Goal: Task Accomplishment & Management: Manage account settings

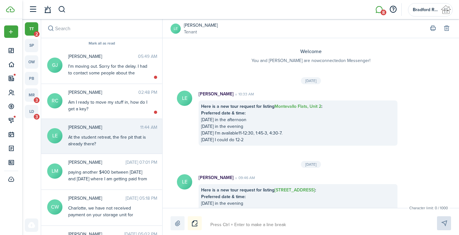
scroll to position [509, 0]
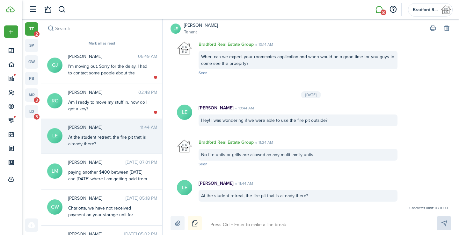
click at [265, 224] on textarea at bounding box center [316, 225] width 216 height 11
type textarea "A"
type textarea "Ar"
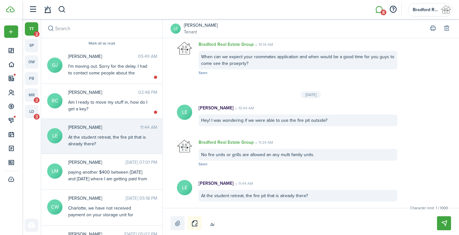
type textarea "Are"
type textarea "Are y"
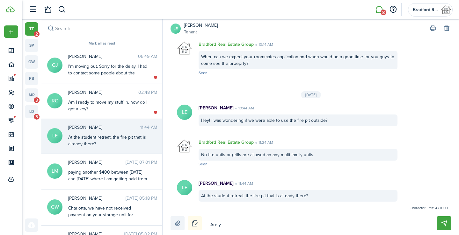
type textarea "Are y"
type textarea "Are yo"
type textarea "Are you"
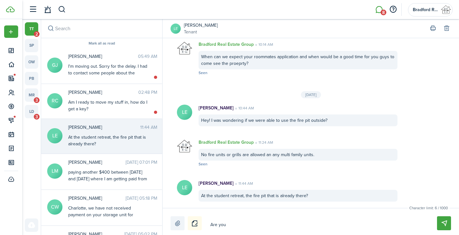
type textarea "Are you"
type textarea "Are you r"
type textarea "Are you re"
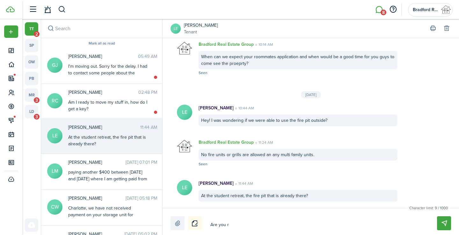
type textarea "Are you re"
type textarea "Are you ref"
type textarea "Are you reff"
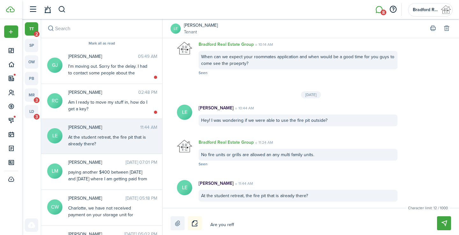
type textarea "Are you reffe"
type textarea "Are you reffer"
type textarea "Are you refferi"
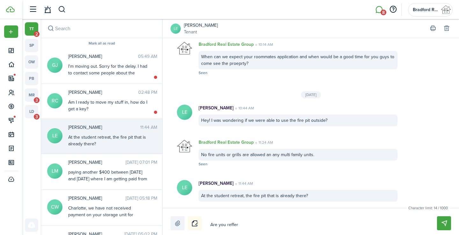
type textarea "Are you refferi"
type textarea "Are you refferin"
type textarea "Are you reffering"
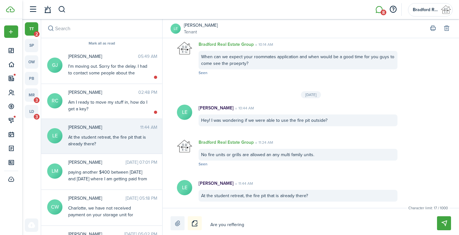
type textarea "Are you reffering"
type textarea "Are you reffering t"
type textarea "Are you reffering to"
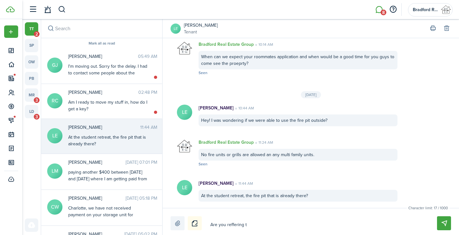
type textarea "Are you reffering to"
type textarea "Are you reffering to t"
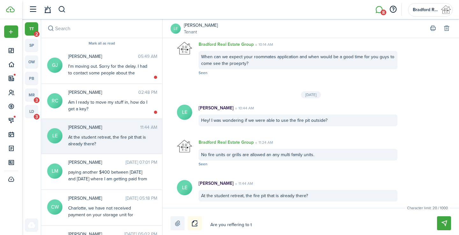
type textarea "Are you reffering to th"
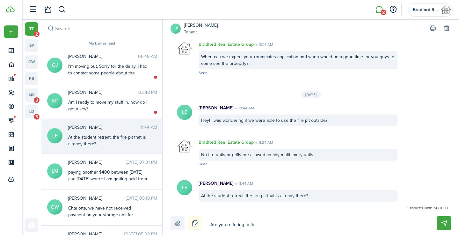
type textarea "Are you reffering to th"
type textarea "Are you reffering to the"
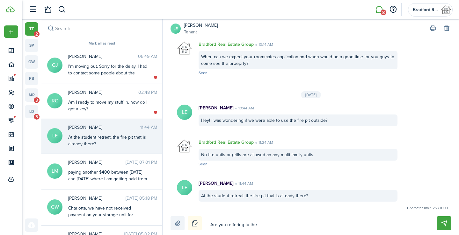
type textarea "Are you reffering to the o"
type textarea "Are you reffering to the on"
type textarea "Are you reffering to the one"
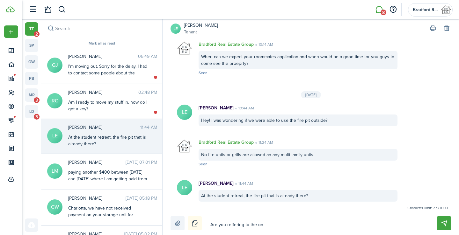
type textarea "Are you reffering to the one"
type textarea "Are you reffering to the one o"
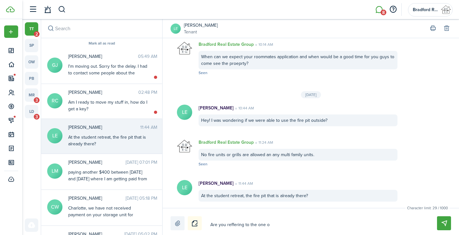
type textarea "Are you reffering to the one ou"
type textarea "Are you reffering to the one out"
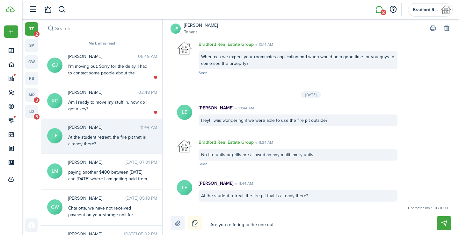
type textarea "Are you reffering to the one out"
type textarea "Are you reffering to the one out b"
type textarea "Are you reffering to the one out ba"
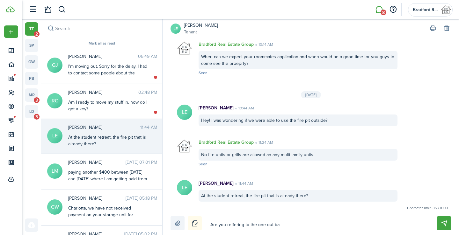
type textarea "Are you reffering to the one out bac"
type textarea "Are you reffering to the one out back"
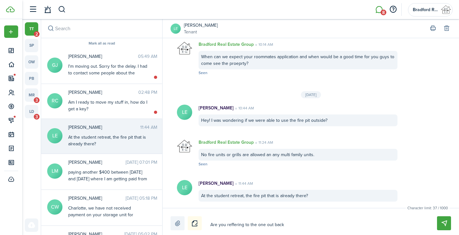
type textarea "Are you reffering to the one out back"
type textarea "Are you reffering to the one out back?"
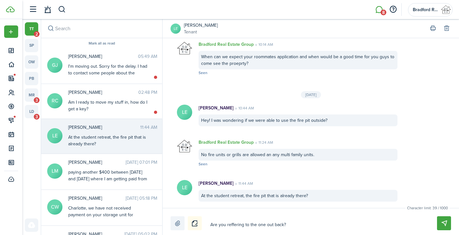
type textarea "Are you reffering to the one out back?"
type textarea "Are you referring to the one out back?"
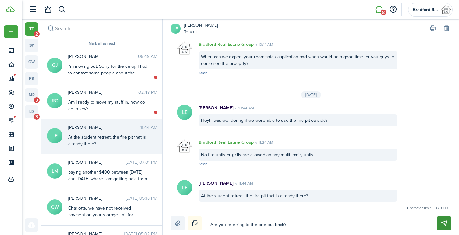
click at [445, 221] on button "Send" at bounding box center [444, 224] width 14 height 14
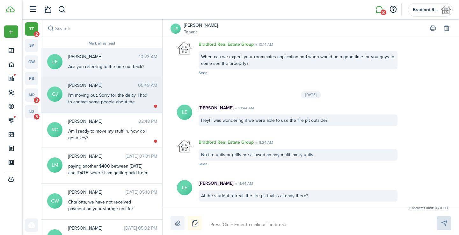
scroll to position [566, 0]
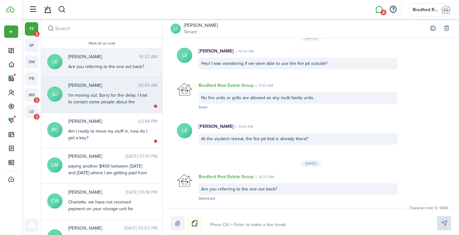
click at [118, 96] on div "I'm moving out. Sorry for the delay. I had to contact some people about the sit…" at bounding box center [108, 102] width 80 height 20
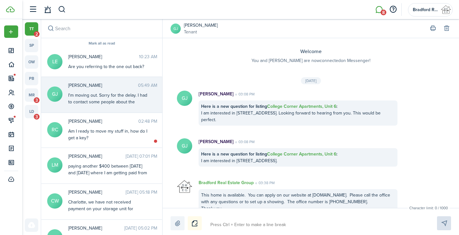
scroll to position [849, 0]
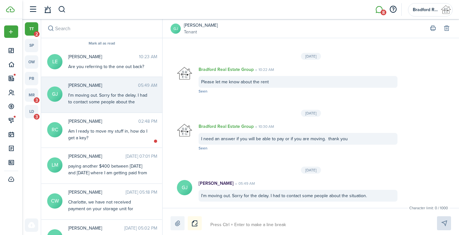
click at [191, 26] on link "[PERSON_NAME]" at bounding box center [201, 25] width 34 height 7
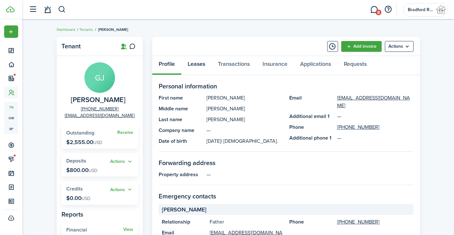
click at [202, 61] on link "Leases" at bounding box center [196, 65] width 30 height 19
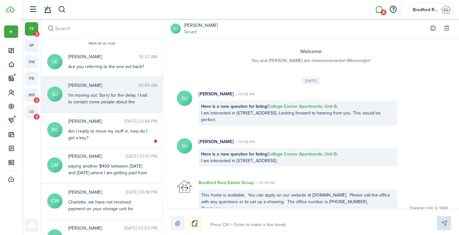
scroll to position [849, 0]
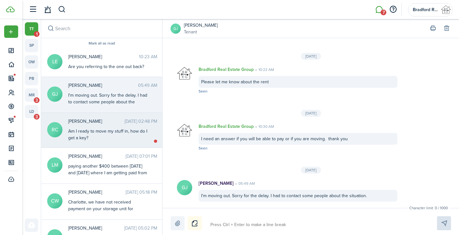
click at [125, 134] on div "Am I ready to move my stuff in, how do I get a key?" at bounding box center [108, 134] width 80 height 13
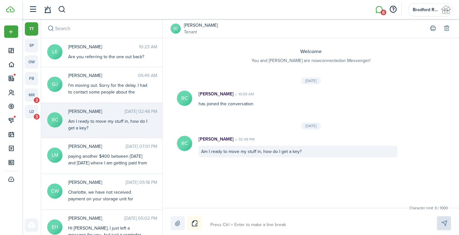
click at [260, 225] on textarea at bounding box center [316, 225] width 216 height 11
click at [200, 25] on link "[PERSON_NAME]" at bounding box center [201, 25] width 34 height 7
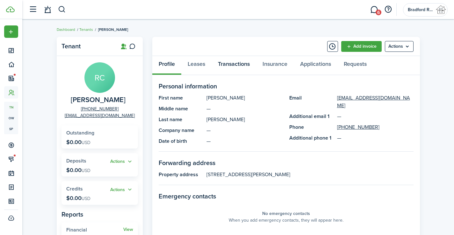
click at [231, 65] on link "Transactions" at bounding box center [234, 65] width 45 height 19
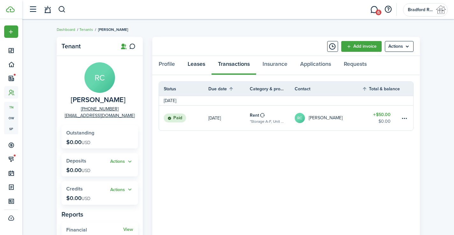
click at [188, 63] on link "Leases" at bounding box center [196, 65] width 30 height 19
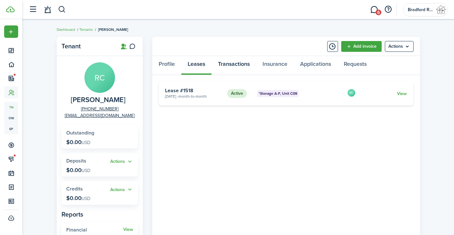
click at [248, 65] on link "Transactions" at bounding box center [234, 65] width 45 height 19
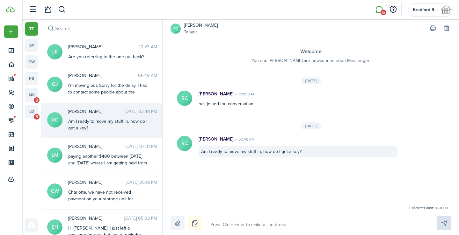
click at [247, 228] on textarea at bounding box center [316, 225] width 216 height 11
type textarea "Y"
type textarea "Ye"
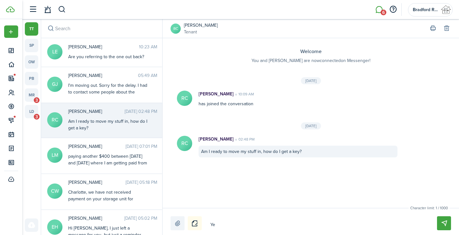
type textarea "Yes"
type textarea "Yes y"
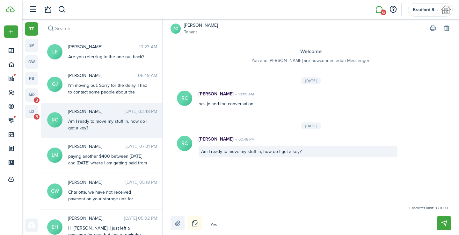
type textarea "Yes y"
type textarea "Yes yo"
type textarea "Yes you"
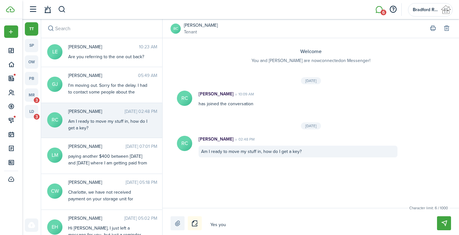
type textarea "Yes you"
type textarea "Yes you a"
type textarea "Yes you ar"
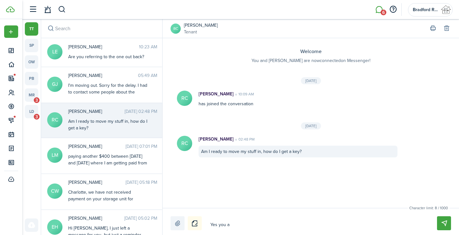
type textarea "Yes you ar"
type textarea "Yes you are"
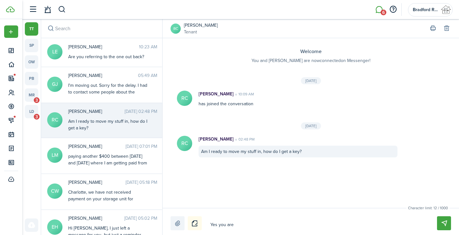
type textarea "Yes you are g"
type textarea "Yes you are go"
type textarea "Yes you are goo"
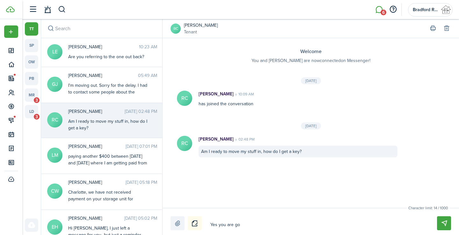
type textarea "Yes you are goo"
type textarea "Yes you are good"
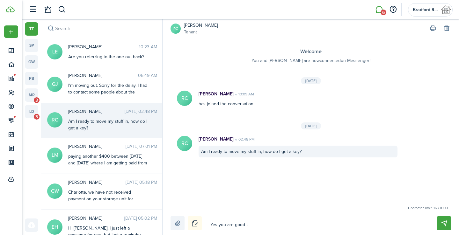
type textarea "Yes you are good to"
type textarea "Yes you are good to g"
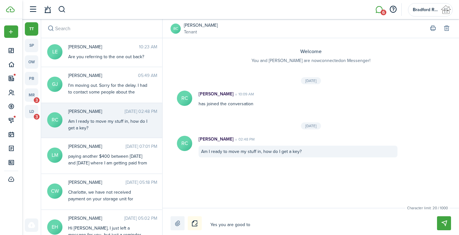
type textarea "Yes you are good to g"
type textarea "Yes you are good to go"
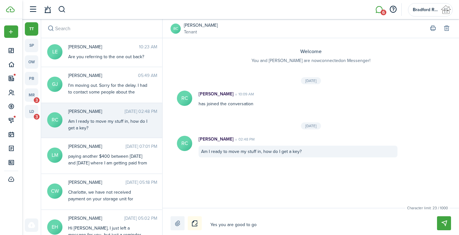
type textarea "Yes you are good to go"
type textarea "Yes you are good to go."
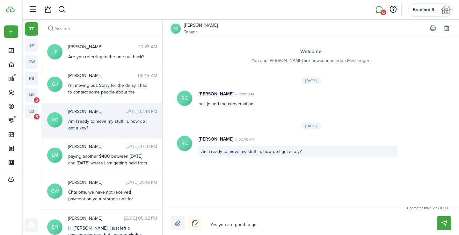
type textarea "Yes you are good to go."
type textarea "Yes you are good to go. T"
type textarea "Yes you are good to go. TH"
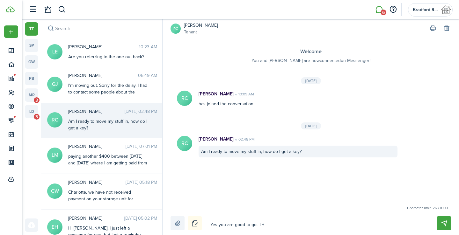
type textarea "Yes you are good to go. THe"
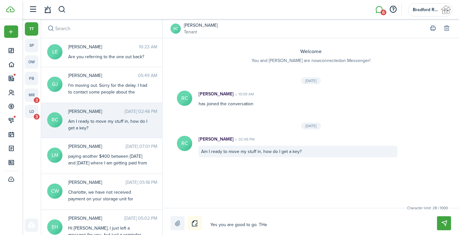
type textarea "Yes you are good to go. THe"
type textarea "Yes you are good to go. TH"
type textarea "Yes you are good to go. T"
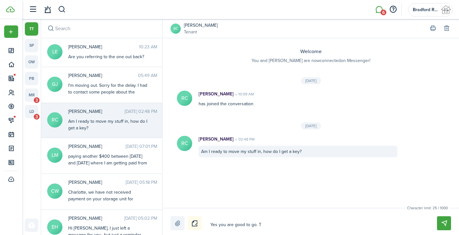
type textarea "Yes you are good to go. Th"
type textarea "Yes you are good to go. The"
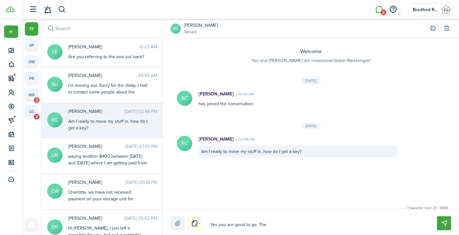
type textarea "Yes you are good to go. The"
type textarea "Yes you are good to go. The c"
type textarea "Yes you are good to go. The co"
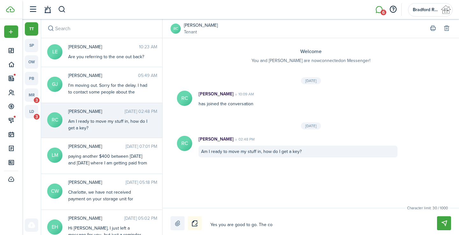
type textarea "Yes you are good to go. The col"
type textarea "Yes you are good to go. The cold"
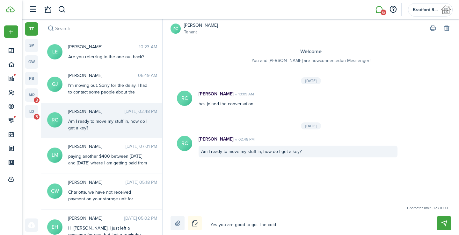
type textarea "Yes you are good to go. The cold"
type textarea "Yes you are good to go. The cold t"
type textarea "Yes you are good to go. The cold to"
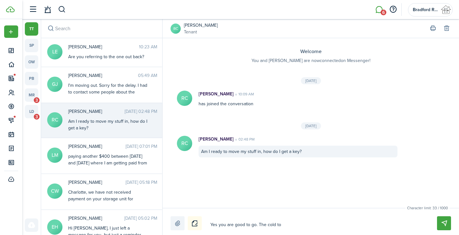
type textarea "Yes you are good to go. The cold to"
type textarea "Yes you are good to go. The cold t"
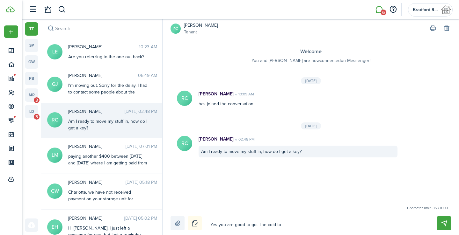
type textarea "Yes you are good to go. The cold t"
type textarea "Yes you are good to go. The cold"
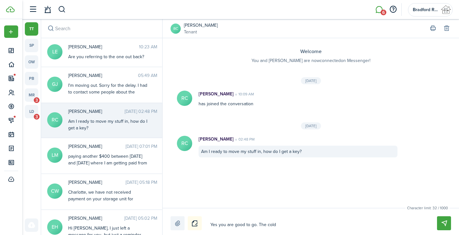
type textarea "Yes you are good to go. The col"
type textarea "Yes you are good to go. The cold"
type textarea "Yes you are good to go. The col"
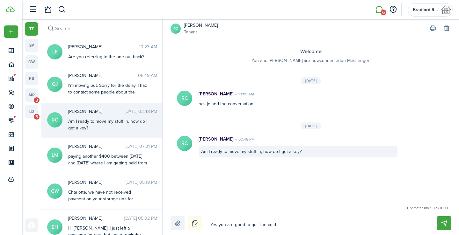
type textarea "Yes you are good to go. The col"
type textarea "Yes you are good to go. The co"
type textarea "Yes you are good to go. The cod"
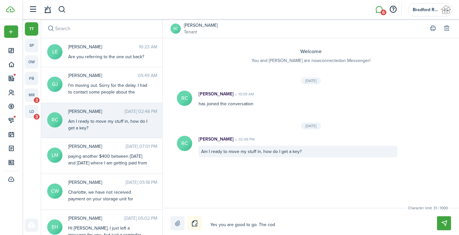
type textarea "Yes you are good to go. The code"
type textarea "Yes you are good to go. The code t"
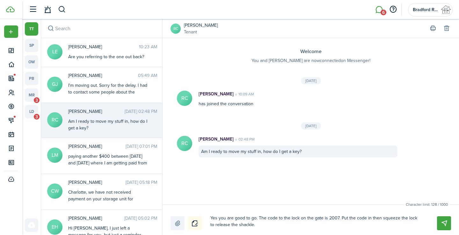
click at [417, 219] on textarea "Yes you are good to go. The code to the lock on the gate is 2007. Put the code …" at bounding box center [316, 222] width 216 height 18
click at [217, 218] on textarea "Yes you are good to go. The code to the lock on the gate is 2007. Put the code …" at bounding box center [316, 222] width 216 height 18
click at [445, 224] on button "Send" at bounding box center [444, 224] width 14 height 14
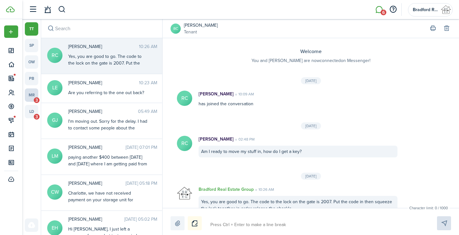
scroll to position [19, 0]
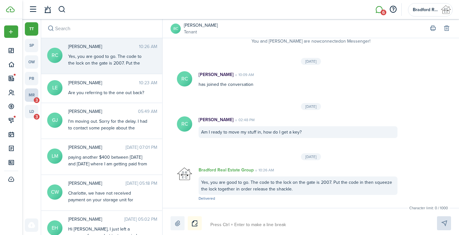
click at [32, 94] on link "mr 3" at bounding box center [31, 95] width 13 height 13
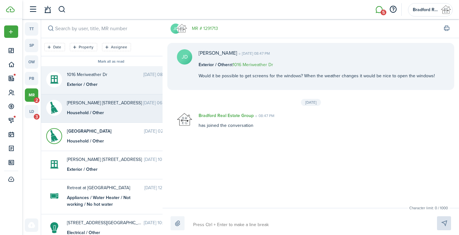
click at [90, 113] on div "Household / Other" at bounding box center [107, 113] width 80 height 7
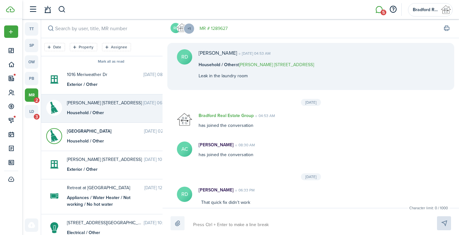
scroll to position [24, 0]
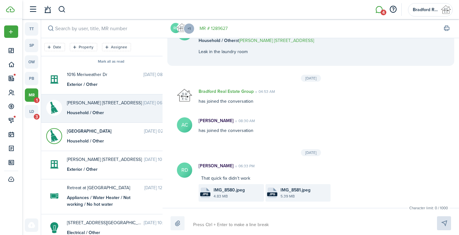
click at [230, 194] on file-size "4.83 MB" at bounding box center [237, 197] width 49 height 6
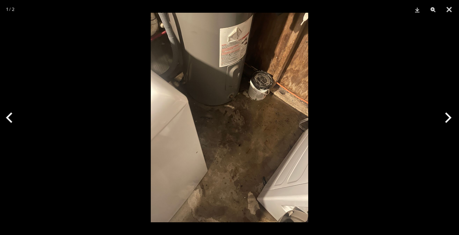
click at [357, 139] on div at bounding box center [229, 117] width 459 height 235
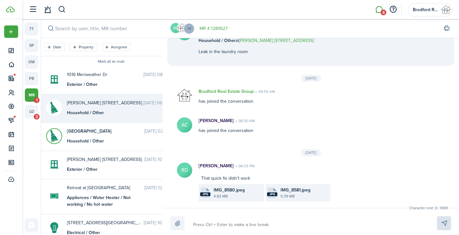
click at [294, 195] on file-size "5.39 MB" at bounding box center [304, 197] width 49 height 6
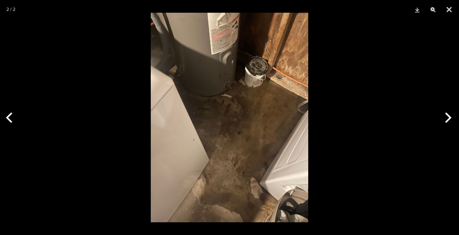
click at [345, 153] on div at bounding box center [229, 117] width 459 height 235
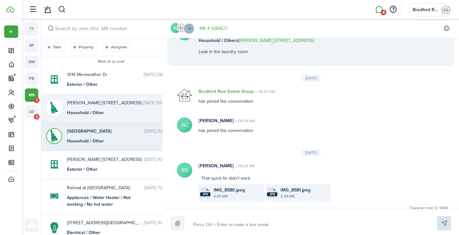
click at [117, 147] on messenger-maintenance-thread-item "[GEOGRAPHIC_DATA] [DATE] 02:14 PM Household / Other" at bounding box center [111, 137] width 140 height 28
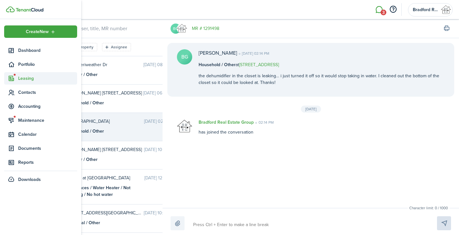
click at [20, 77] on span "Leasing" at bounding box center [47, 78] width 59 height 7
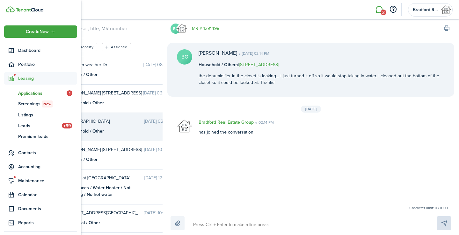
click at [30, 95] on span "Applications" at bounding box center [42, 93] width 48 height 7
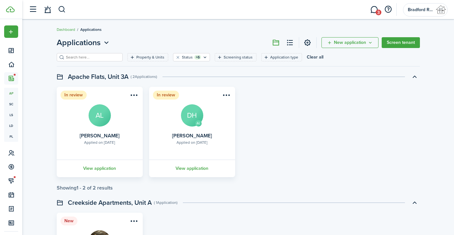
click at [283, 168] on div "In review Applied on [DATE] [PERSON_NAME] AL View application In review AL Appl…" at bounding box center [239, 132] width 370 height 90
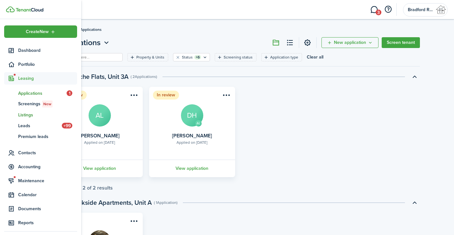
click at [28, 115] on span "Listings" at bounding box center [47, 115] width 59 height 7
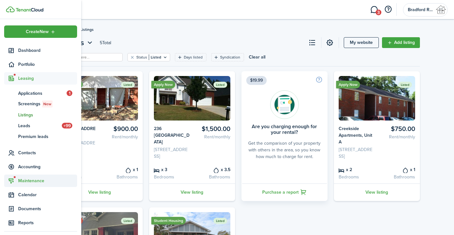
click at [28, 181] on span "Maintenance" at bounding box center [47, 181] width 59 height 7
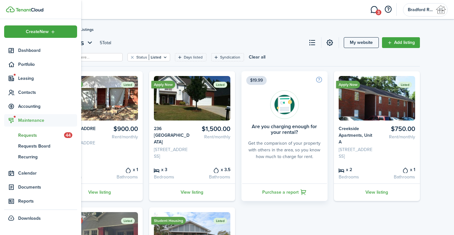
click at [34, 135] on span "Requests" at bounding box center [41, 135] width 46 height 7
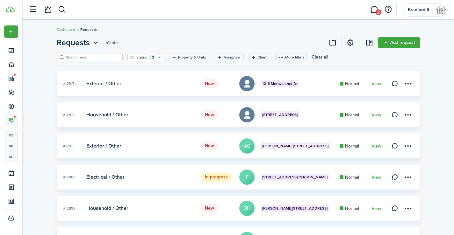
click at [381, 117] on link "View" at bounding box center [376, 115] width 10 height 5
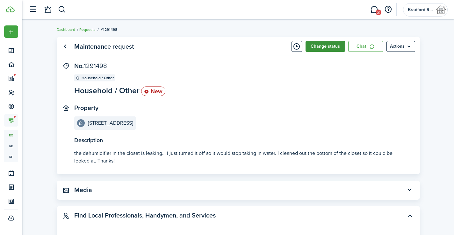
click at [333, 47] on button "Change status" at bounding box center [325, 46] width 40 height 11
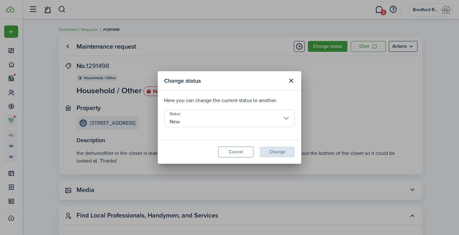
click at [216, 127] on input "New" at bounding box center [229, 119] width 131 height 18
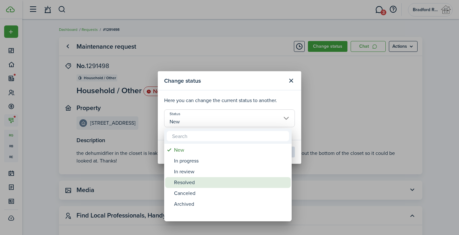
click at [191, 184] on div "Resolved" at bounding box center [230, 182] width 113 height 11
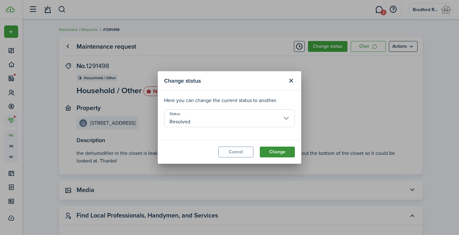
click at [270, 152] on button "Change" at bounding box center [277, 152] width 35 height 11
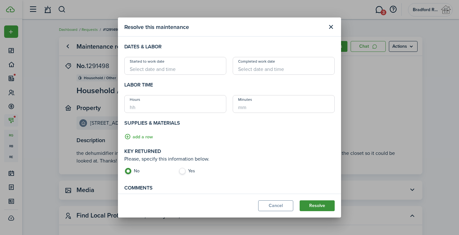
click at [312, 201] on button "Resolve" at bounding box center [316, 206] width 35 height 11
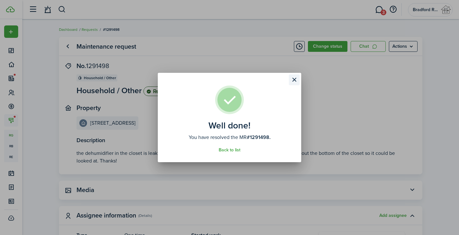
click at [296, 79] on button "Close modal" at bounding box center [294, 80] width 11 height 11
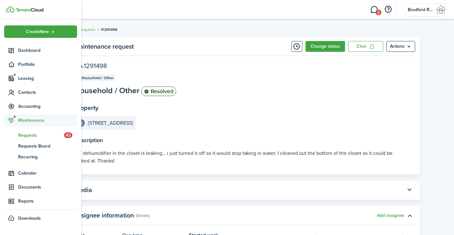
click at [28, 138] on span "Requests" at bounding box center [41, 135] width 46 height 7
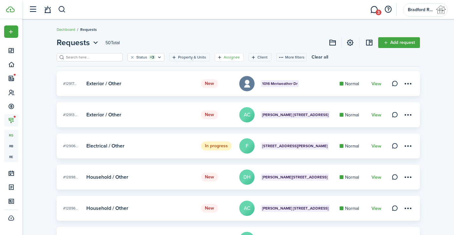
click at [224, 57] on filter-tag-label "Assignee" at bounding box center [232, 57] width 16 height 6
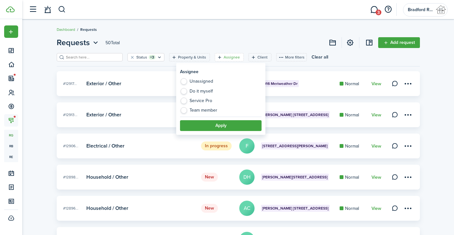
click at [200, 101] on label "Service Pro" at bounding box center [221, 103] width 82 height 10
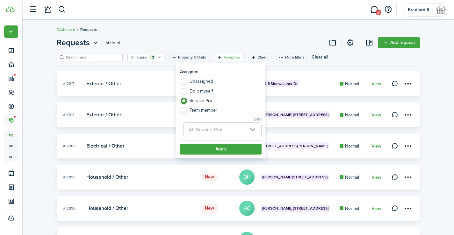
click at [203, 127] on span "All Service Pros" at bounding box center [206, 129] width 35 height 7
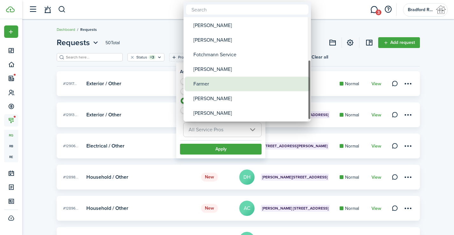
click at [207, 86] on div "Farmer" at bounding box center [249, 84] width 113 height 15
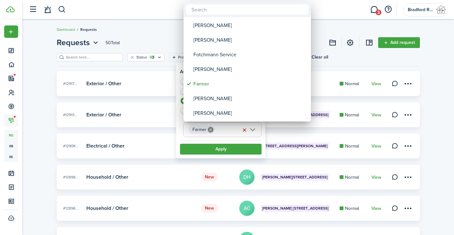
click at [199, 147] on div at bounding box center [227, 117] width 556 height 337
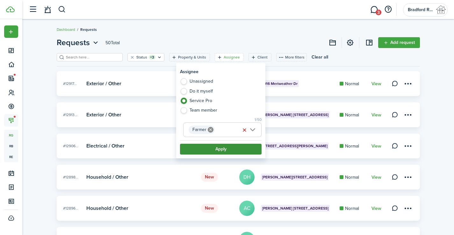
click at [206, 152] on button "Apply" at bounding box center [221, 149] width 82 height 11
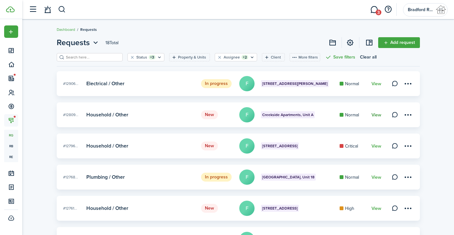
click at [376, 113] on link "View" at bounding box center [376, 115] width 10 height 5
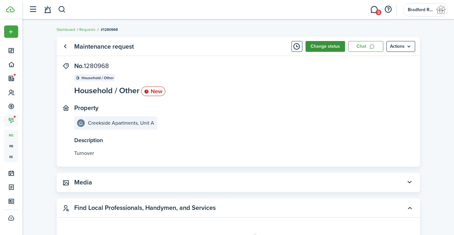
click at [325, 50] on button "Change status" at bounding box center [325, 46] width 40 height 11
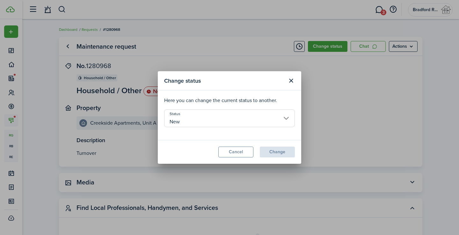
click at [186, 120] on input "New" at bounding box center [229, 119] width 131 height 18
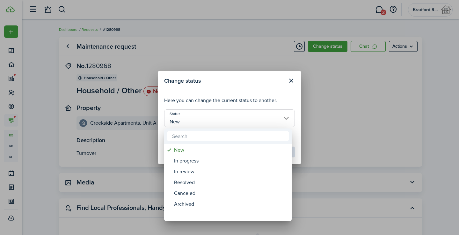
click at [209, 96] on div at bounding box center [229, 117] width 561 height 337
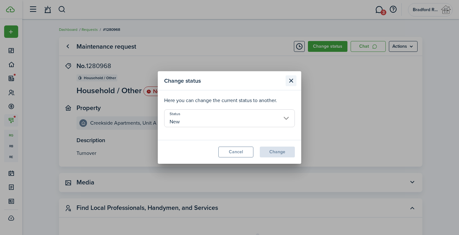
click at [290, 81] on button "Close modal" at bounding box center [290, 80] width 11 height 11
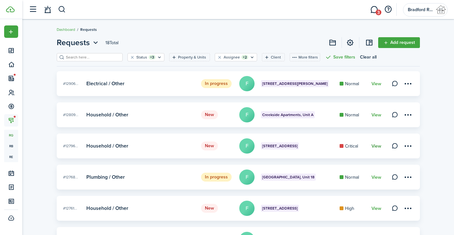
click at [375, 148] on link "View" at bounding box center [376, 146] width 10 height 5
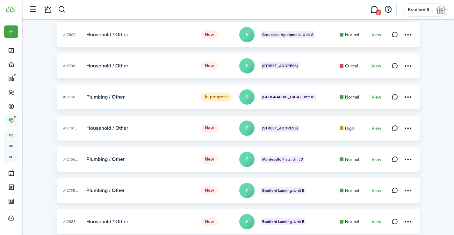
scroll to position [96, 0]
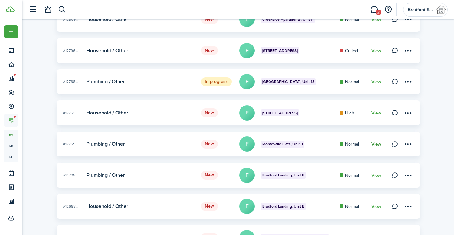
click at [377, 145] on link "View" at bounding box center [376, 144] width 10 height 5
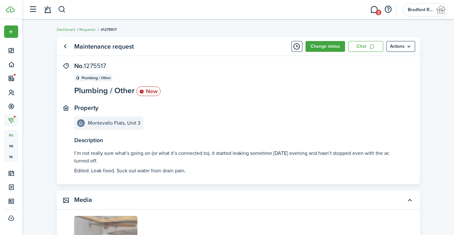
click at [85, 29] on link "Requests" at bounding box center [87, 30] width 16 height 6
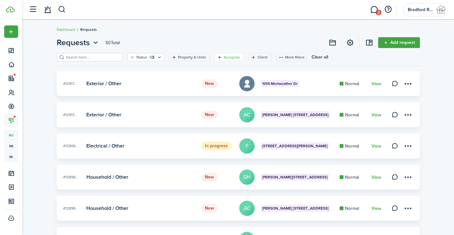
click at [224, 57] on filter-tag-label "Assignee" at bounding box center [232, 57] width 16 height 6
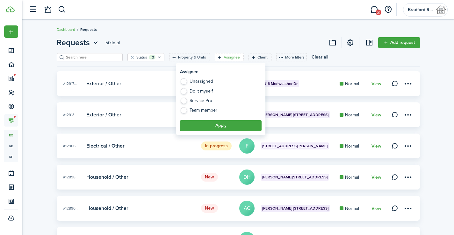
click at [207, 97] on label "Do it myself" at bounding box center [221, 93] width 82 height 10
click at [193, 90] on label "Do it myself" at bounding box center [221, 93] width 82 height 10
click at [191, 102] on label "Service Pro" at bounding box center [221, 103] width 82 height 10
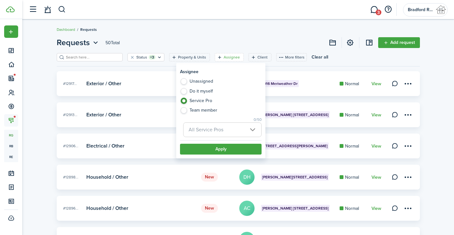
click at [204, 129] on span "All Service Pros" at bounding box center [206, 129] width 35 height 7
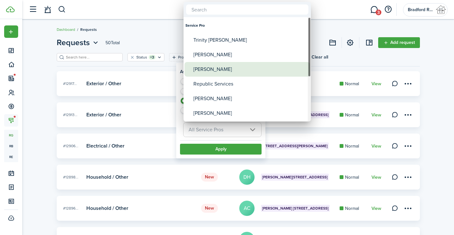
click at [208, 73] on div "[PERSON_NAME]" at bounding box center [249, 69] width 113 height 15
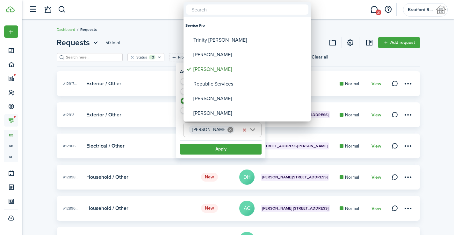
click at [218, 148] on div at bounding box center [227, 117] width 556 height 337
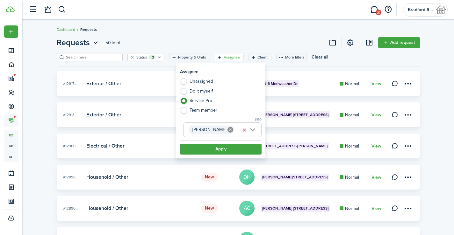
click at [218, 148] on button "Apply" at bounding box center [221, 149] width 82 height 11
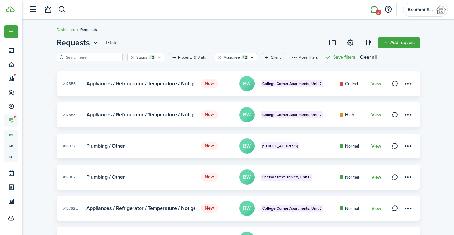
click at [375, 11] on link "3" at bounding box center [374, 10] width 12 height 16
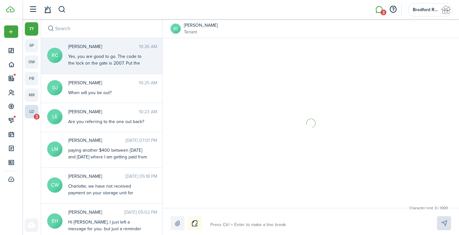
scroll to position [19, 0]
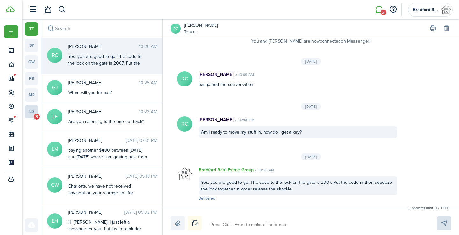
click at [30, 113] on link "ld 3" at bounding box center [31, 111] width 13 height 13
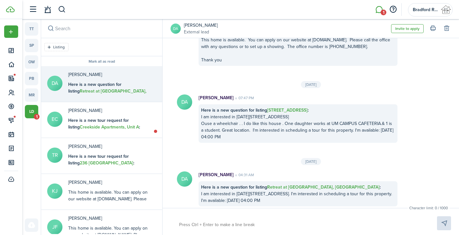
scroll to position [835, 0]
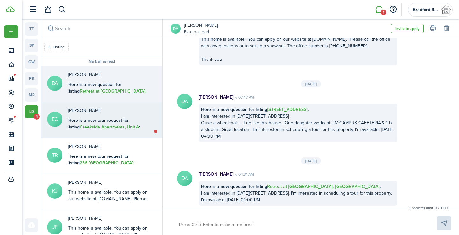
click at [127, 124] on b "Here is a new tour request for listing Creekside Apartments, Unit A :" at bounding box center [104, 123] width 72 height 13
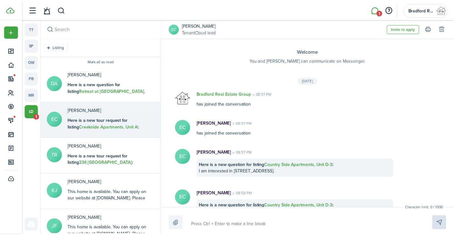
scroll to position [413, 0]
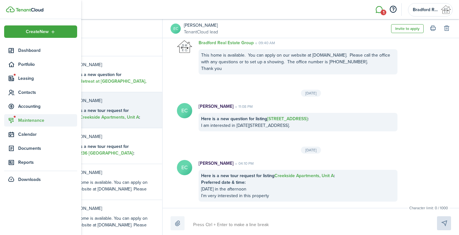
click at [22, 122] on span "Maintenance" at bounding box center [47, 120] width 59 height 7
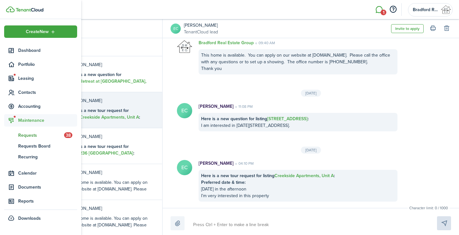
click at [28, 137] on span "Requests" at bounding box center [41, 135] width 46 height 7
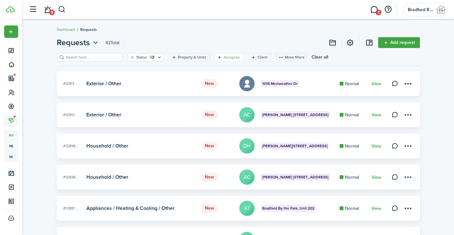
click at [224, 59] on filter-tag-label "Assignee" at bounding box center [232, 57] width 16 height 6
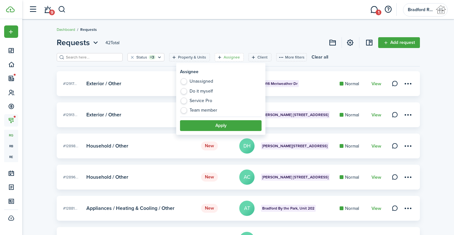
click at [204, 101] on label "Service Pro" at bounding box center [221, 103] width 82 height 10
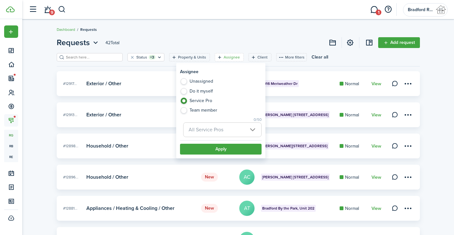
click at [201, 129] on span "All Service Pros" at bounding box center [206, 129] width 35 height 7
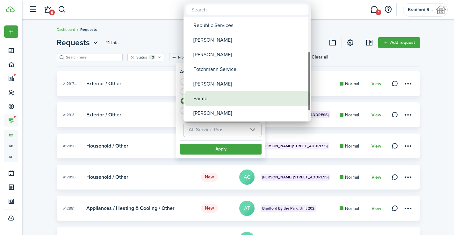
click at [203, 99] on div "Farmer" at bounding box center [249, 98] width 113 height 15
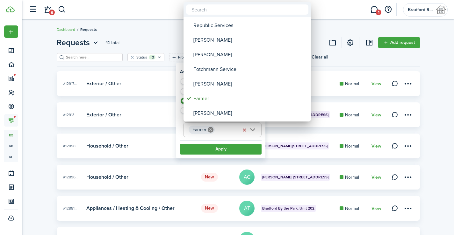
click at [213, 148] on div at bounding box center [227, 117] width 556 height 337
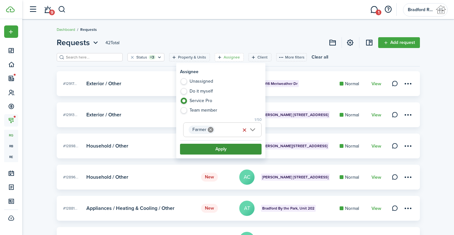
click at [213, 148] on button "Apply" at bounding box center [221, 149] width 82 height 11
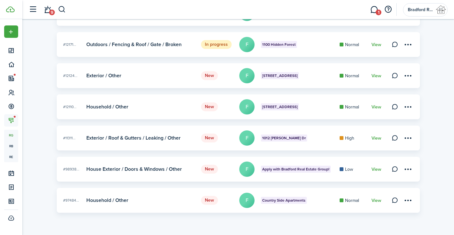
scroll to position [166, 0]
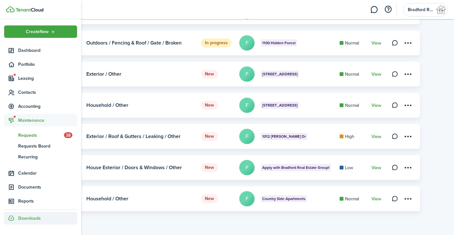
click at [17, 216] on div "Downloads" at bounding box center [40, 218] width 73 height 12
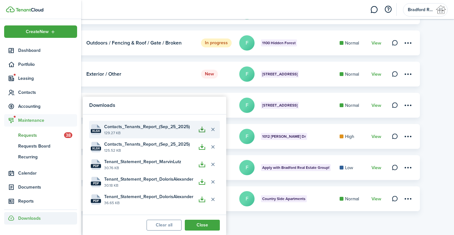
click at [203, 130] on button "button" at bounding box center [202, 129] width 11 height 11
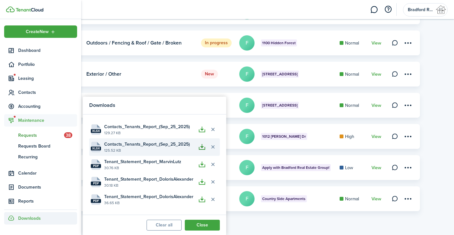
click at [202, 147] on button "button" at bounding box center [202, 147] width 11 height 11
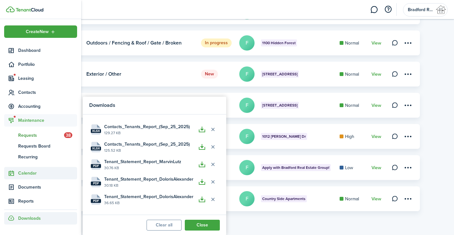
click at [33, 172] on span "Calendar" at bounding box center [47, 173] width 59 height 7
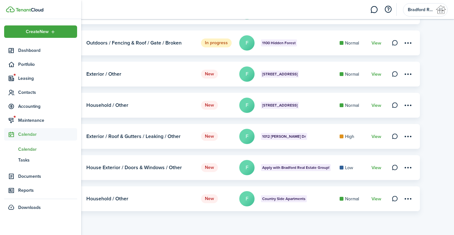
click at [35, 152] on span "Calendar" at bounding box center [47, 149] width 59 height 7
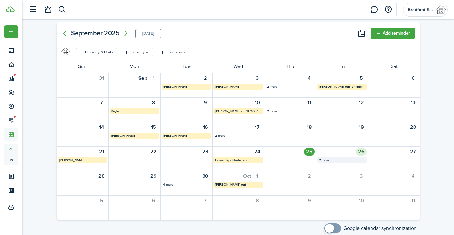
click at [327, 161] on div "2 more" at bounding box center [342, 160] width 46 height 5
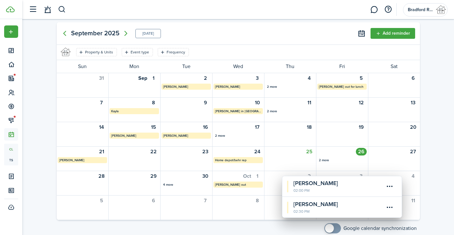
click at [331, 209] on calendar-event-title "[PERSON_NAME]" at bounding box center [338, 204] width 91 height 9
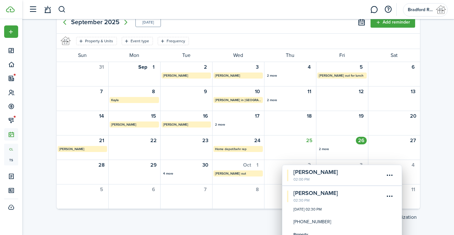
click at [318, 178] on calendar-event-date "02:00 PM" at bounding box center [338, 180] width 91 height 6
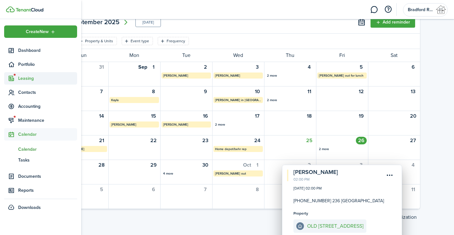
click at [28, 76] on span "Leasing" at bounding box center [47, 78] width 59 height 7
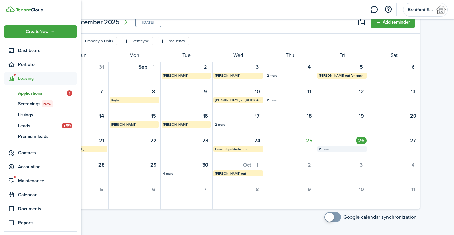
click at [29, 89] on link "ap Applications 1" at bounding box center [40, 93] width 73 height 11
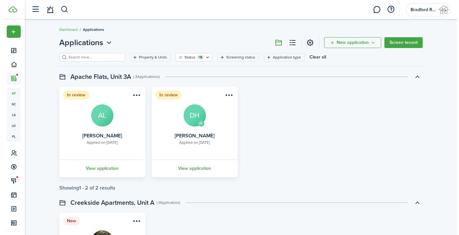
scroll to position [99, 0]
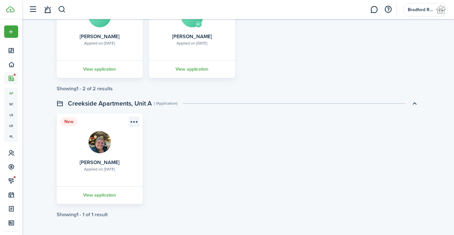
click at [132, 122] on menu-btn-icon "Open menu" at bounding box center [134, 122] width 11 height 11
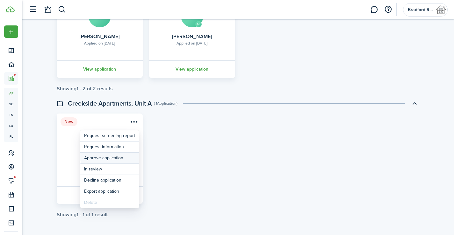
click at [98, 159] on button "Approve application" at bounding box center [109, 158] width 59 height 11
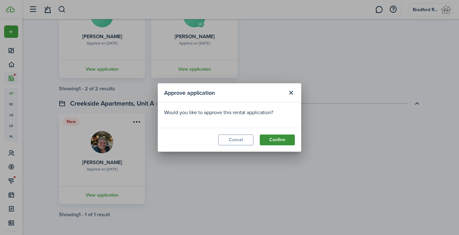
click at [280, 135] on button "Confirm" at bounding box center [277, 140] width 35 height 11
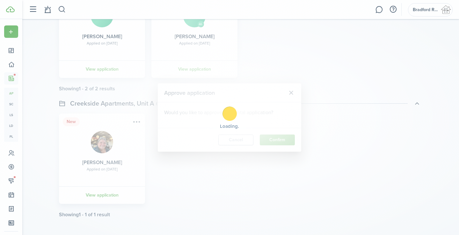
scroll to position [0, 0]
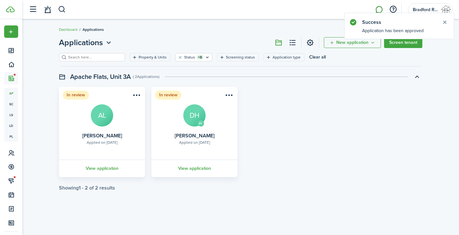
click at [377, 10] on link at bounding box center [379, 10] width 12 height 16
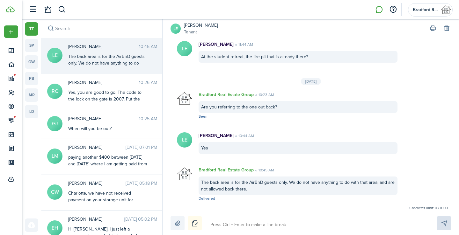
click at [79, 27] on input "search" at bounding box center [101, 28] width 121 height 19
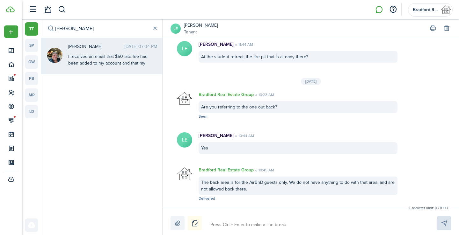
click at [130, 59] on div "I received an email that $50 late fee had been added to my account and that my …" at bounding box center [108, 93] width 80 height 80
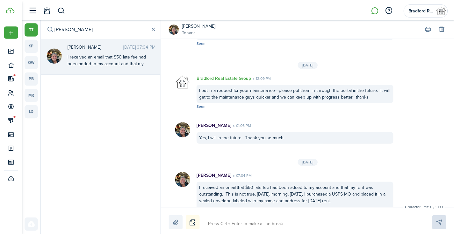
scroll to position [96, 0]
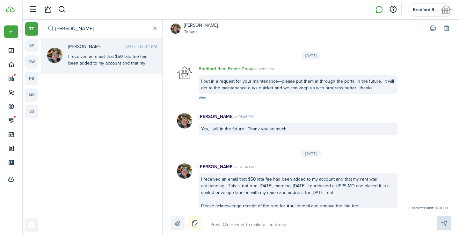
click at [200, 29] on small "Tenant" at bounding box center [201, 32] width 34 height 7
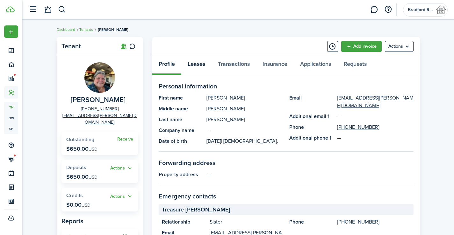
click at [197, 68] on link "Leases" at bounding box center [196, 65] width 30 height 19
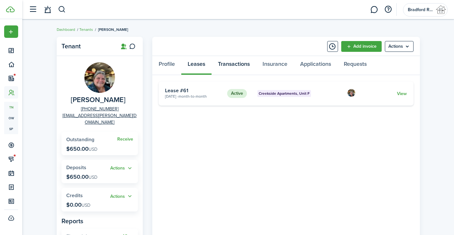
click at [226, 66] on link "Transactions" at bounding box center [234, 65] width 45 height 19
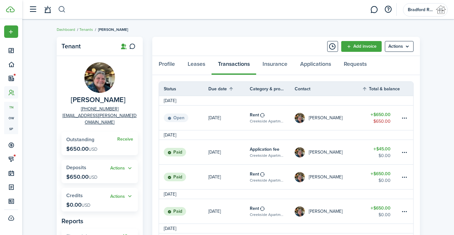
click at [62, 8] on button "button" at bounding box center [62, 9] width 8 height 11
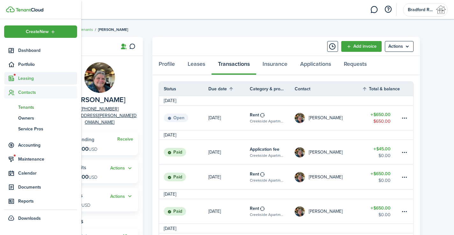
click at [26, 78] on span "Leasing" at bounding box center [47, 78] width 59 height 7
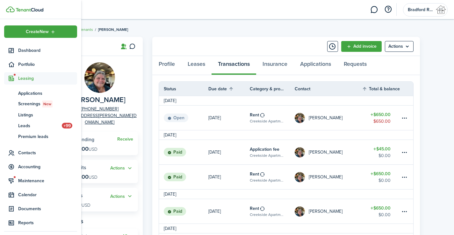
click at [26, 78] on span "Leasing" at bounding box center [47, 78] width 59 height 7
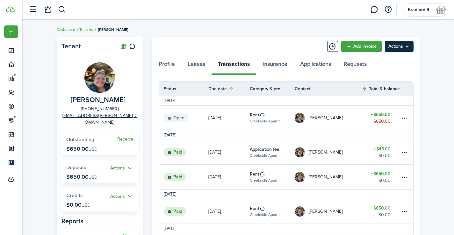
click at [406, 50] on menu-btn "Actions" at bounding box center [399, 46] width 29 height 11
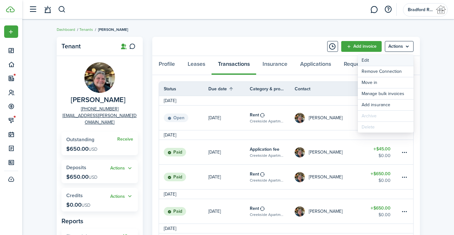
click at [380, 61] on link "Edit" at bounding box center [386, 60] width 56 height 11
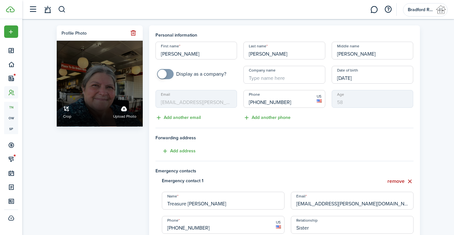
drag, startPoint x: 191, startPoint y: 56, endPoint x: 140, endPoint y: 55, distance: 51.0
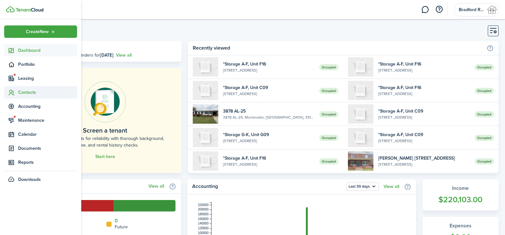
click at [18, 96] on sidebar-link-icon at bounding box center [11, 92] width 14 height 7
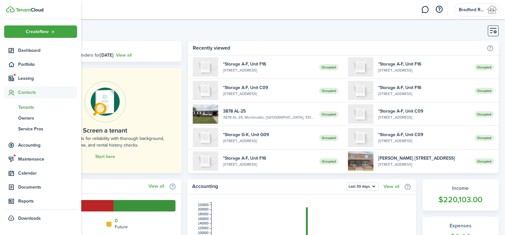
click at [26, 109] on span "Tenants" at bounding box center [47, 107] width 59 height 7
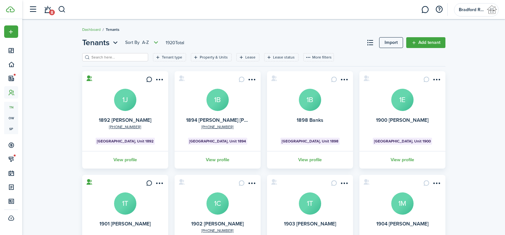
click at [110, 59] on input "search" at bounding box center [118, 57] width 56 height 6
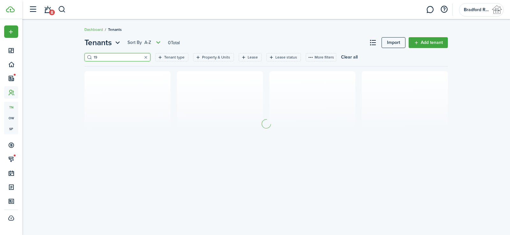
type input "1"
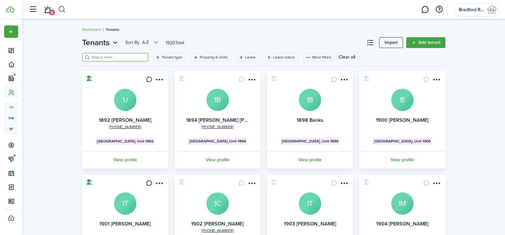
click at [65, 8] on button "button" at bounding box center [62, 9] width 8 height 11
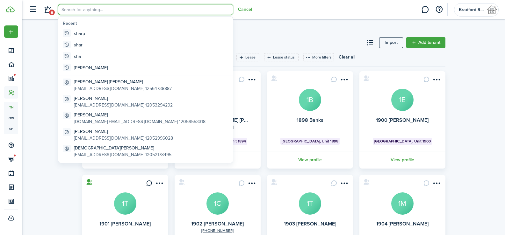
click at [65, 8] on input "search" at bounding box center [145, 9] width 175 height 11
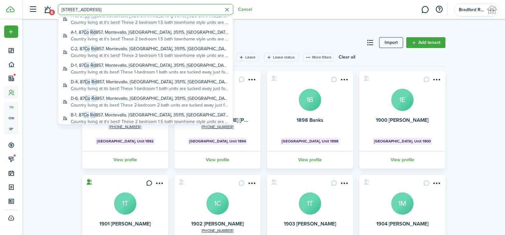
scroll to position [379, 0]
type input "[STREET_ADDRESS]"
click at [226, 12] on button "button" at bounding box center [227, 10] width 10 height 10
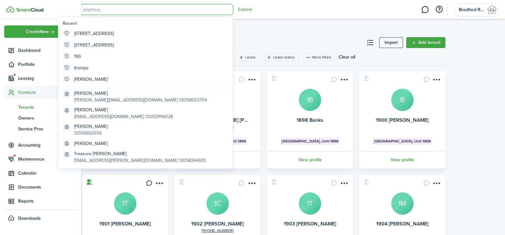
click at [32, 93] on span "Contacts" at bounding box center [47, 92] width 59 height 7
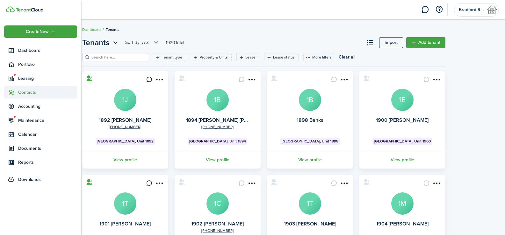
click at [24, 91] on span "Contacts" at bounding box center [47, 92] width 59 height 7
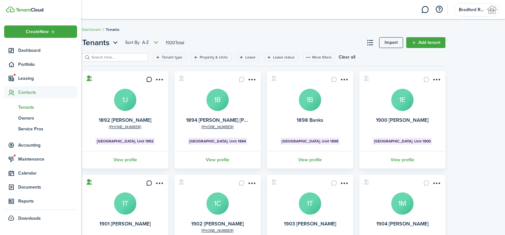
click at [31, 105] on span "Tenants" at bounding box center [47, 107] width 59 height 7
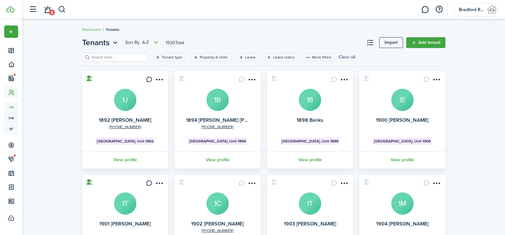
click at [339, 54] on button "Clear all" at bounding box center [347, 57] width 17 height 8
click at [313, 57] on button "More filters" at bounding box center [318, 57] width 31 height 8
click at [299, 91] on button "Connection" at bounding box center [309, 92] width 56 height 11
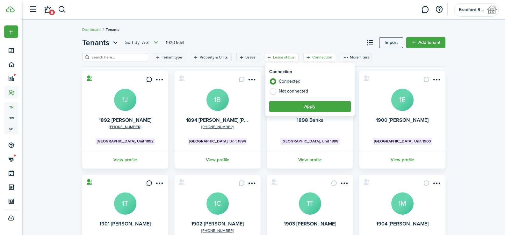
click at [279, 57] on filter-tag-label "Lease status" at bounding box center [284, 57] width 22 height 6
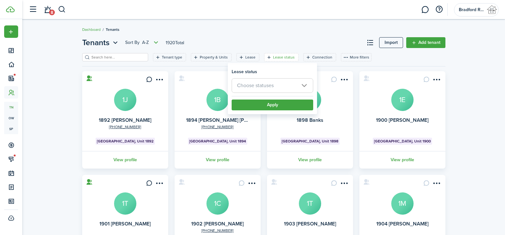
click at [264, 80] on span "Choose statuses" at bounding box center [272, 86] width 81 height 14
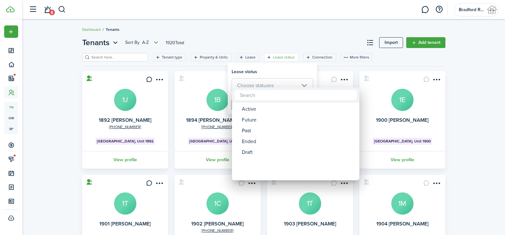
click at [264, 79] on div at bounding box center [252, 117] width 607 height 337
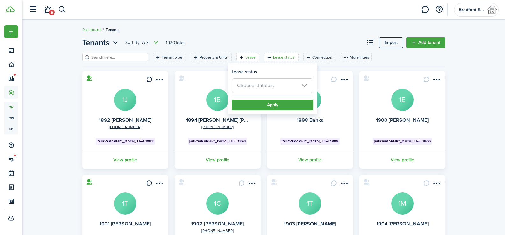
click at [247, 60] on div "Lease" at bounding box center [251, 57] width 12 height 6
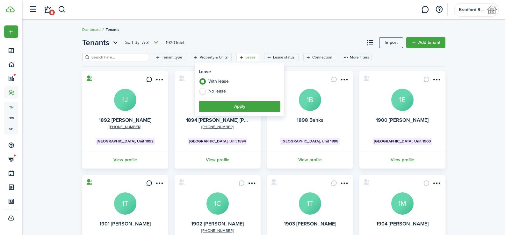
click at [212, 53] on header-page "Tenants Sort by A-Z 1920 Total Import Add tenant" at bounding box center [263, 45] width 363 height 16
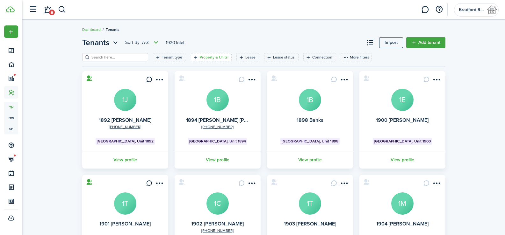
click at [210, 55] on filter-tag-label "Property & Units" at bounding box center [214, 57] width 28 height 6
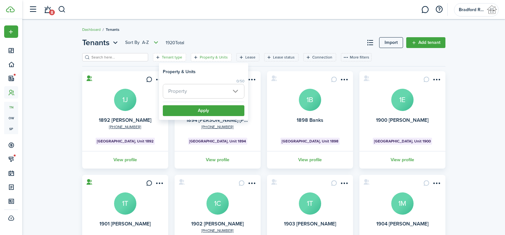
click at [171, 55] on filter-tag-label "Tenant type" at bounding box center [172, 57] width 20 height 6
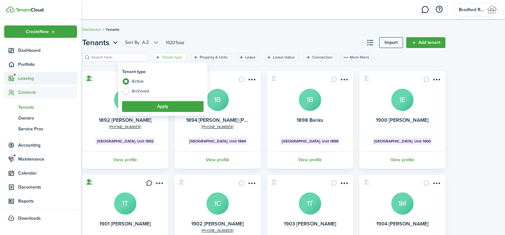
click at [15, 80] on sidebar-link-icon at bounding box center [11, 78] width 14 height 7
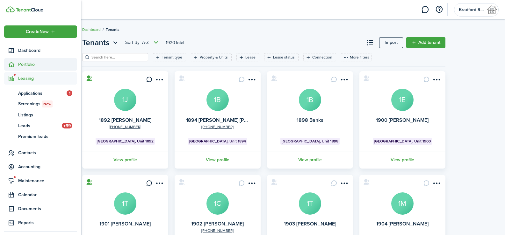
click at [32, 61] on span "Portfolio" at bounding box center [47, 64] width 59 height 7
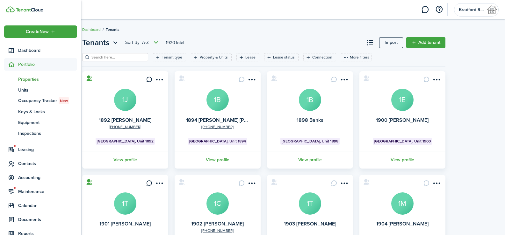
click at [32, 80] on span "Properties" at bounding box center [47, 79] width 59 height 7
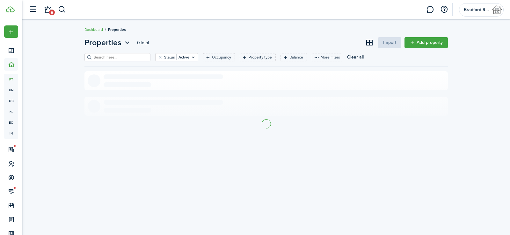
click at [115, 54] on input "search" at bounding box center [120, 57] width 56 height 6
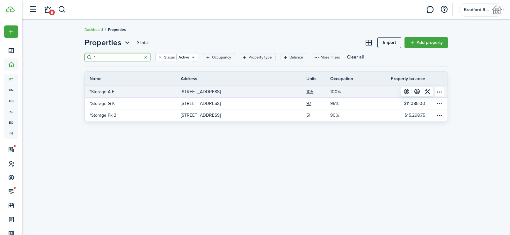
type input "*"
click at [110, 91] on p "*Storage A-F" at bounding box center [102, 92] width 25 height 7
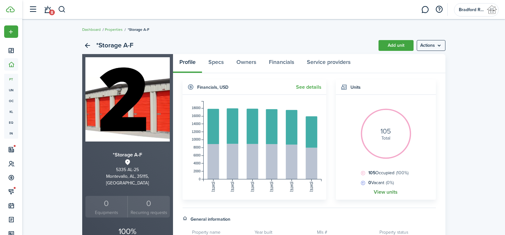
click at [383, 194] on link "View units" at bounding box center [386, 193] width 24 height 6
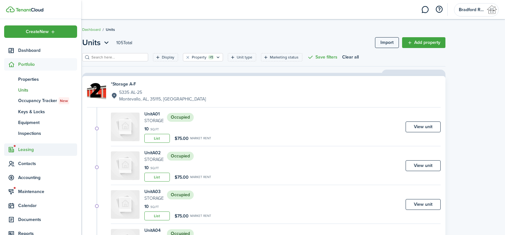
click at [26, 149] on span "Leasing" at bounding box center [47, 150] width 59 height 7
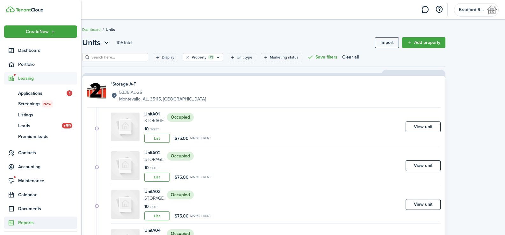
click at [26, 223] on span "Reports" at bounding box center [47, 223] width 59 height 7
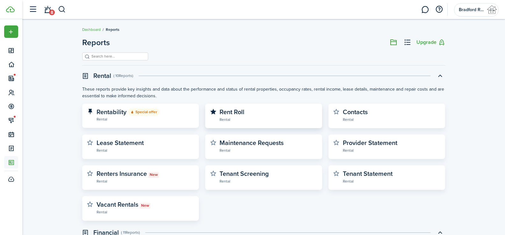
click at [245, 112] on link "Rent Roll Rental" at bounding box center [268, 116] width 98 height 14
click at [366, 115] on widget-stats-description "Contacts" at bounding box center [355, 112] width 25 height 10
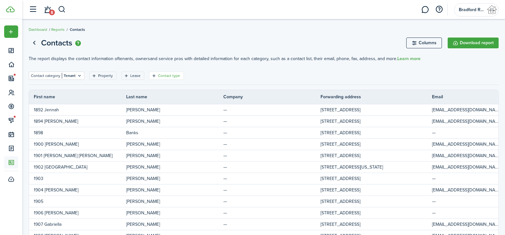
click at [158, 76] on filter-tag-label "Contact type" at bounding box center [169, 76] width 22 height 6
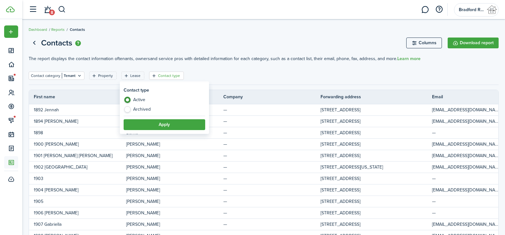
click at [158, 76] on filter-tag-label "Contact type" at bounding box center [169, 76] width 22 height 6
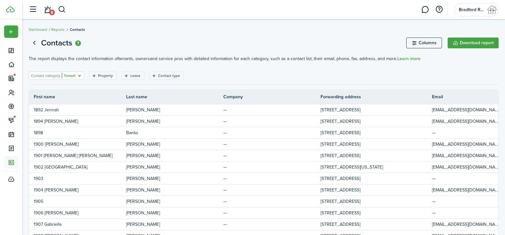
click at [77, 76] on icon "Open filter" at bounding box center [79, 75] width 5 height 5
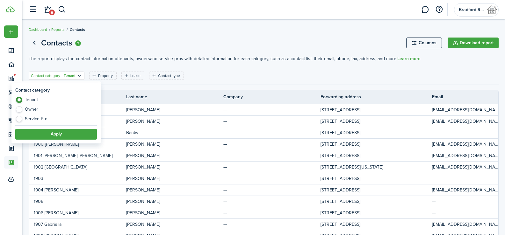
click at [77, 76] on icon "Open filter" at bounding box center [79, 75] width 5 height 5
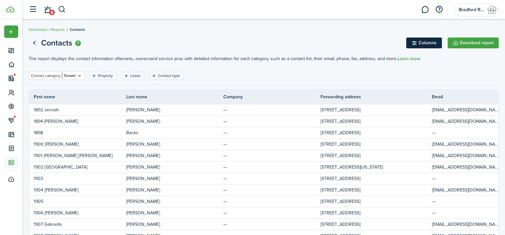
click at [425, 43] on button "Columns" at bounding box center [424, 43] width 36 height 11
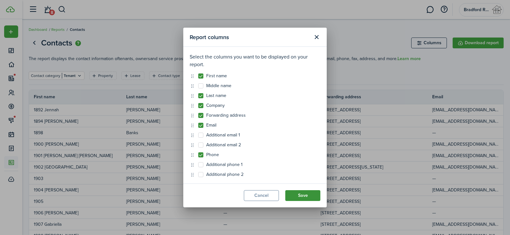
click at [313, 195] on button "Save" at bounding box center [302, 195] width 35 height 11
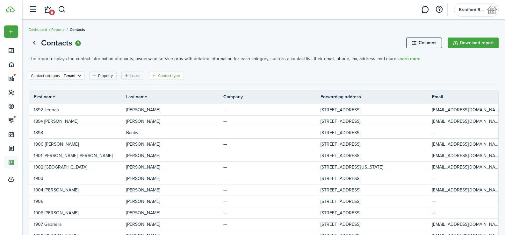
click at [166, 77] on filter-tag-label "Contact type" at bounding box center [169, 76] width 22 height 6
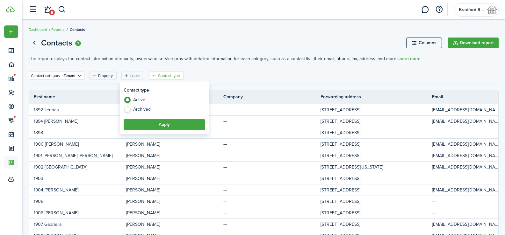
click at [167, 76] on filter-tag-label "Contact type" at bounding box center [169, 76] width 22 height 6
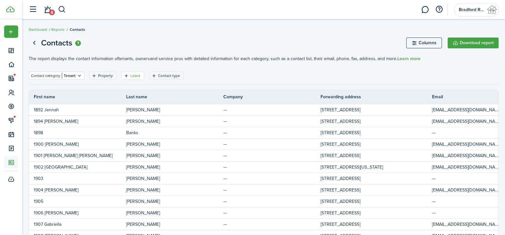
click at [141, 74] on filter-tag "Lease" at bounding box center [132, 76] width 23 height 8
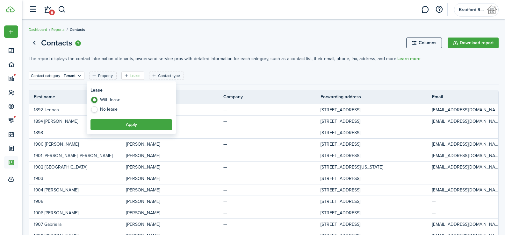
click at [141, 74] on filter-tag "Lease" at bounding box center [132, 76] width 23 height 8
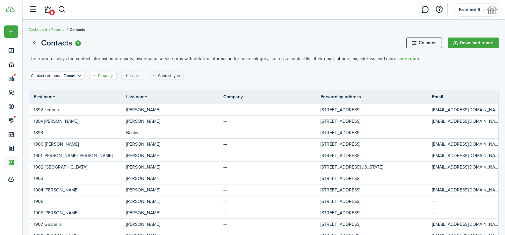
click at [109, 72] on filter-tag "Property" at bounding box center [102, 76] width 27 height 8
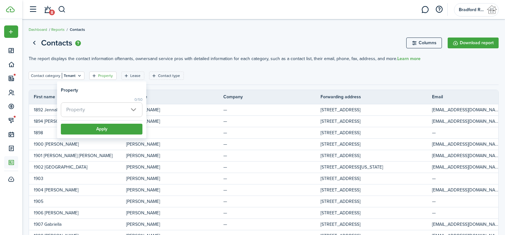
click at [109, 72] on filter-tag "Property" at bounding box center [102, 76] width 27 height 8
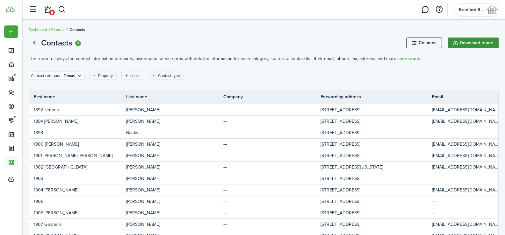
click at [477, 46] on button "Download report" at bounding box center [473, 43] width 51 height 11
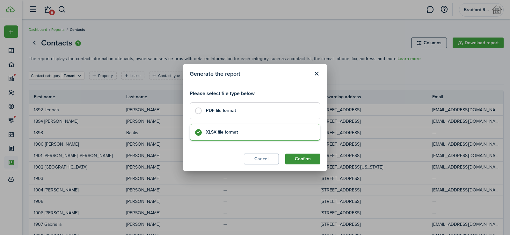
click at [305, 158] on button "Confirm" at bounding box center [302, 159] width 35 height 11
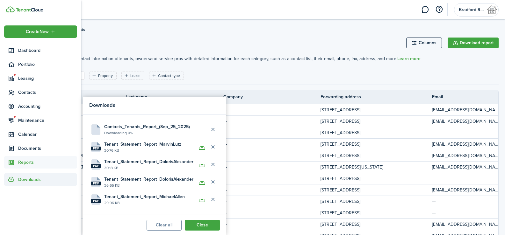
drag, startPoint x: 202, startPoint y: 72, endPoint x: 176, endPoint y: 72, distance: 26.4
click at [201, 72] on div "Contact category Tenant Property Lease Contact type Save filters Clear all" at bounding box center [264, 78] width 470 height 13
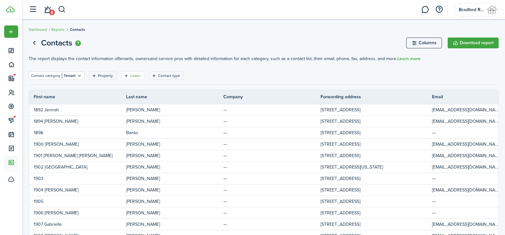
click at [129, 72] on filter-tag "Lease" at bounding box center [132, 76] width 23 height 8
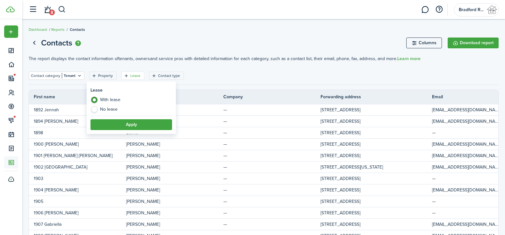
click at [102, 109] on label "No lease" at bounding box center [131, 109] width 82 height 6
radio input "false"
radio input "true"
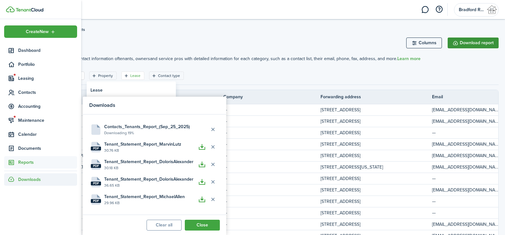
click at [465, 42] on button "Download report" at bounding box center [473, 43] width 51 height 11
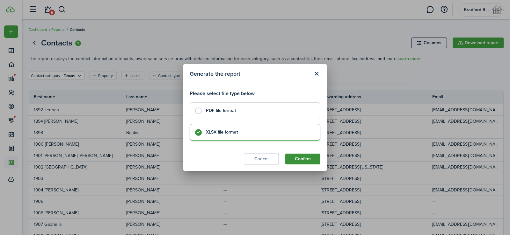
click at [302, 159] on button "Confirm" at bounding box center [302, 159] width 35 height 11
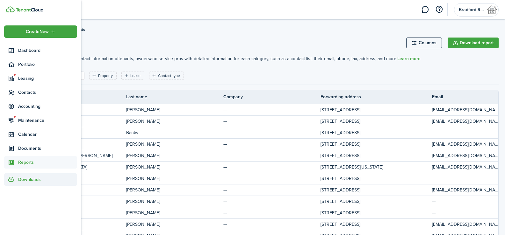
click at [19, 181] on span "Downloads" at bounding box center [29, 179] width 23 height 7
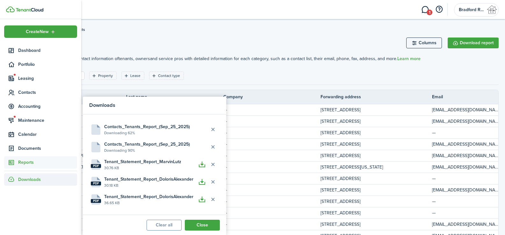
click at [426, 9] on link "1" at bounding box center [425, 10] width 12 height 16
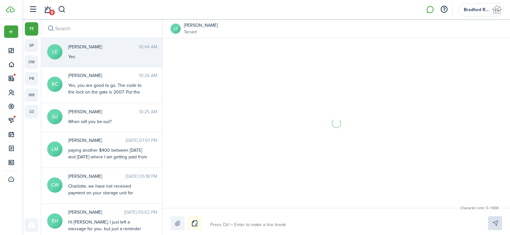
scroll to position [594, 0]
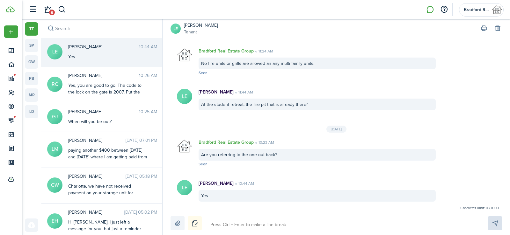
click at [248, 221] on textarea at bounding box center [341, 225] width 267 height 11
type textarea "T"
type textarea "Th"
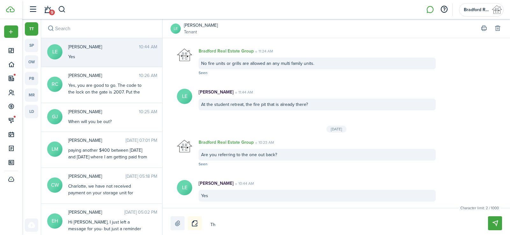
type textarea "The"
type textarea "The b"
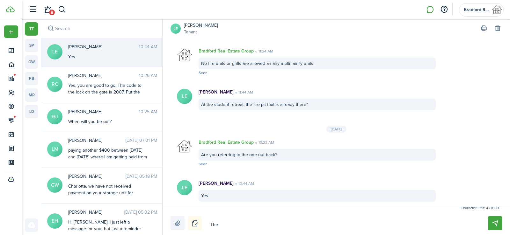
type textarea "The b"
type textarea "The ba"
type textarea "The bak"
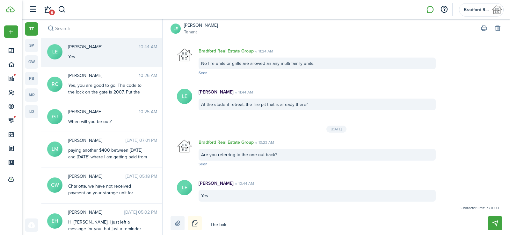
type textarea "The bak"
type textarea "The ba"
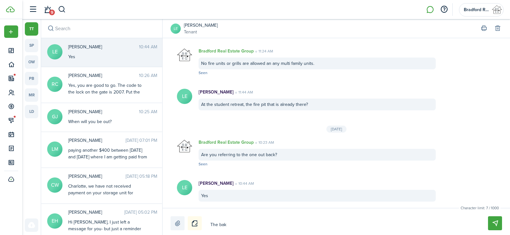
type textarea "The ba"
type textarea "The bac"
type textarea "The back"
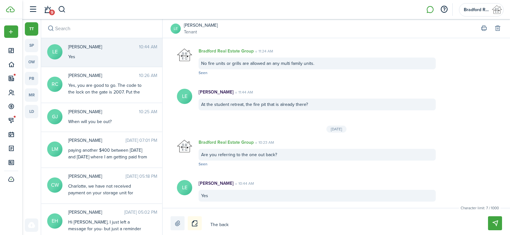
type textarea "The back"
type textarea "The back a"
type textarea "The back ar"
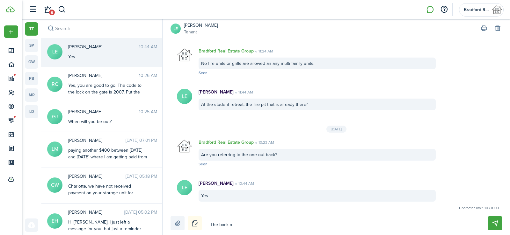
type textarea "The back ar"
type textarea "The back are"
type textarea "The back area"
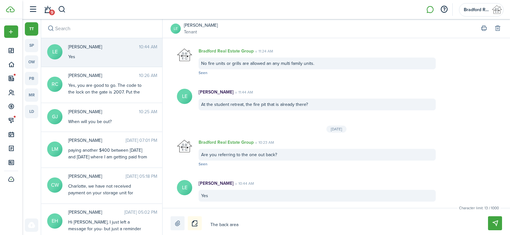
type textarea "The back area"
type textarea "The back area i"
type textarea "The back area is"
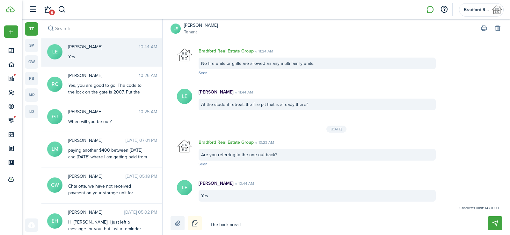
type textarea "The back area is"
type textarea "The back area is f"
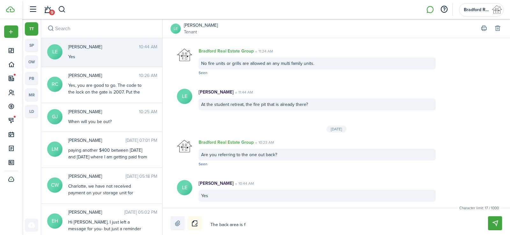
type textarea "The back area is fo"
type textarea "The back area is for"
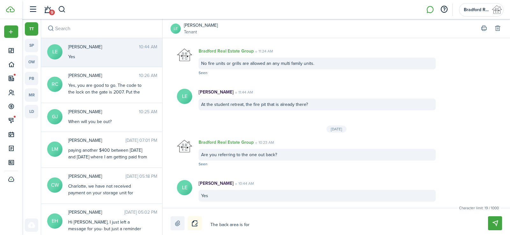
type textarea "The back area is for"
type textarea "The back area is for ht"
type textarea "The back area is for hte"
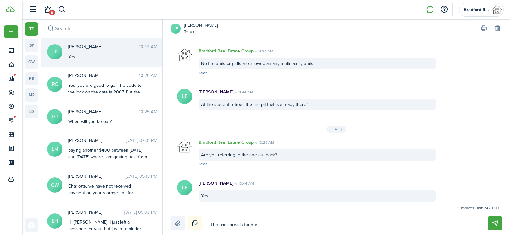
type textarea "The back area is for hte"
type textarea "The back area is for ht"
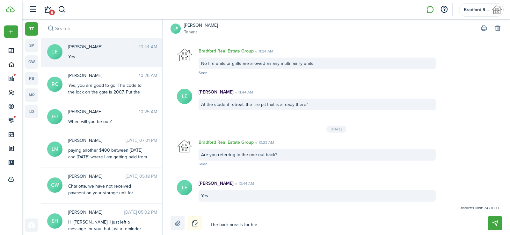
type textarea "The back area is for ht"
type textarea "The back area is for h"
type textarea "The back area is for"
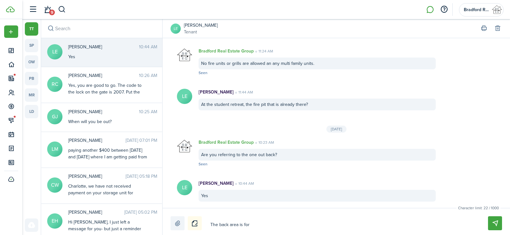
type textarea "The back area is for t"
type textarea "The back area is for th"
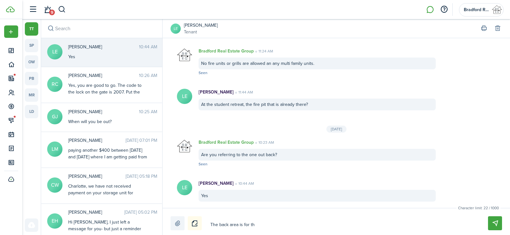
type textarea "The back area is for th"
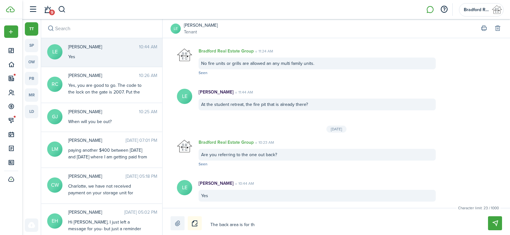
type textarea "The back area is for the"
type textarea "The back area is for the A"
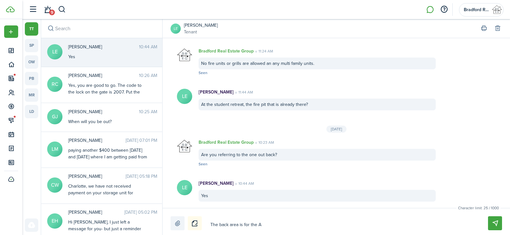
type textarea "The back area is for the A"
type textarea "The back area is for the Ai"
type textarea "The back area is for the Air"
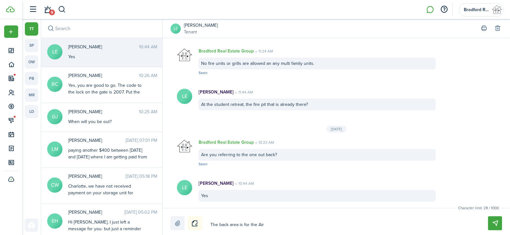
type textarea "The back area is for the AirB"
type textarea "The back area is for the AirBn"
type textarea "The back area is for the AirBnB"
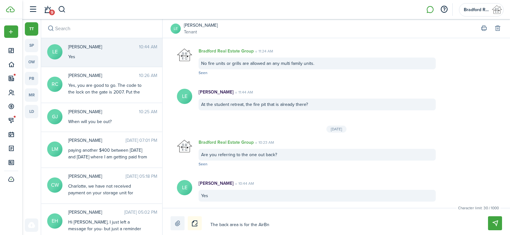
type textarea "The back area is for the AirBnB"
type textarea "The back area is for the AirBnB g"
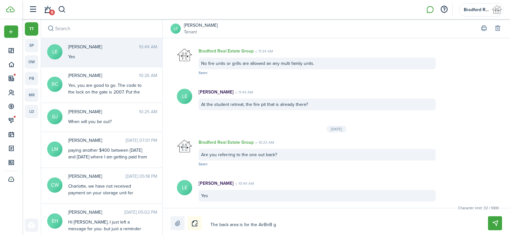
type textarea "The back area is for the AirBnB gu"
type textarea "The back area is for the AirBnB guy"
type textarea "The back area is for the AirBnB guye"
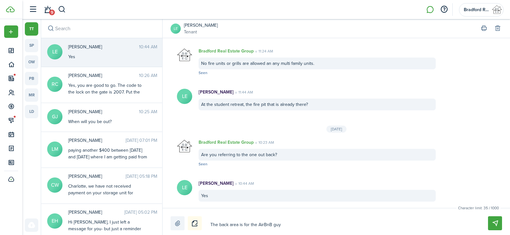
type textarea "The back area is for the AirBnB guye"
type textarea "The back area is for the AirBnB guyes"
type textarea "The back area is for the AirBnB guye"
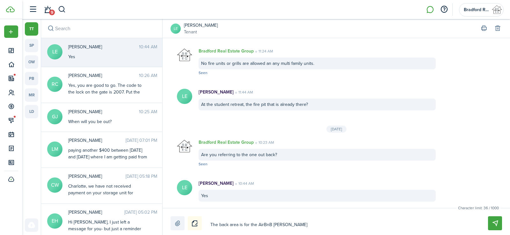
type textarea "The back area is for the AirBnB guy"
type textarea "The back area is for the AirBnB gu"
type textarea "The back area is for the AirBnB gue"
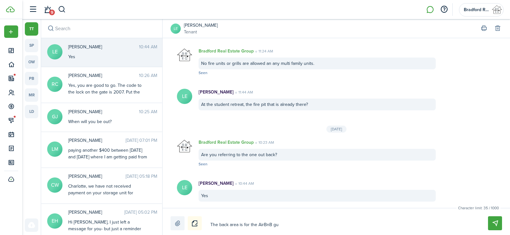
type textarea "The back area is for the AirBnB gue"
type textarea "The back area is for the AirBnB gues"
type textarea "The back area is for the AirBnB guest"
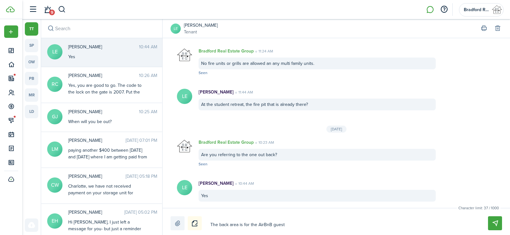
type textarea "The back area is for the AirBnB guests"
type textarea "The back area is for the AirBnB guests o"
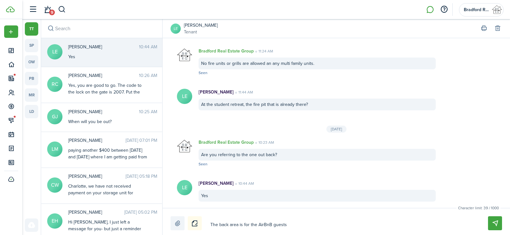
type textarea "The back area is for the AirBnB guests o"
type textarea "The back area is for the AirBnB guests on"
type textarea "The back area is for the AirBnB guests onl"
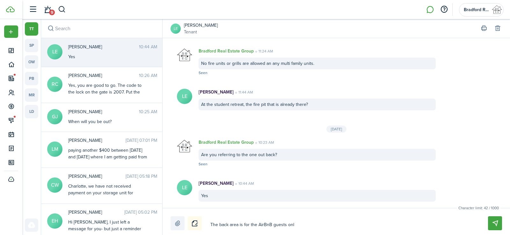
type textarea "The back area is for the AirBnB guests only"
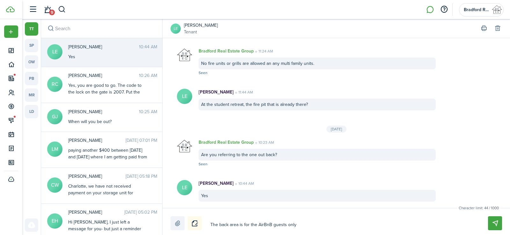
type textarea "The back area is for the AirBnB guests only"
type textarea "The back area is for the AirBnB guests only."
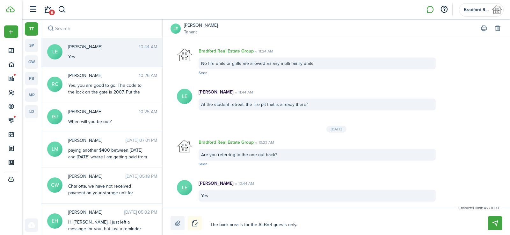
type textarea "The back area is for the AirBnB guests only. W"
type textarea "The back area is for the AirBnB guests only. We"
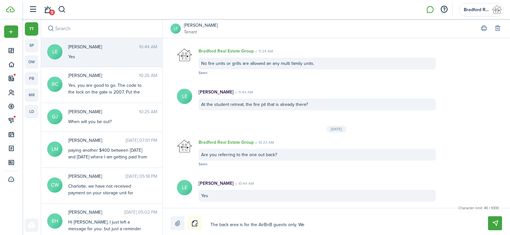
type textarea "The back area is for the AirBnB guests only. We"
type textarea "The back area is for the AirBnB guests only. We d"
type textarea "The back area is for the AirBnB guests only. We do"
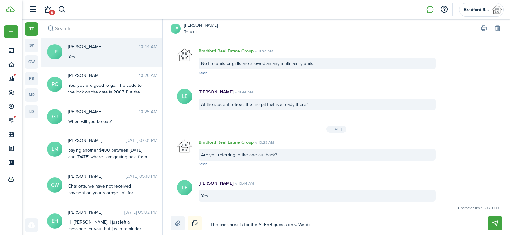
type textarea "The back area is for the AirBnB guests only. We dow"
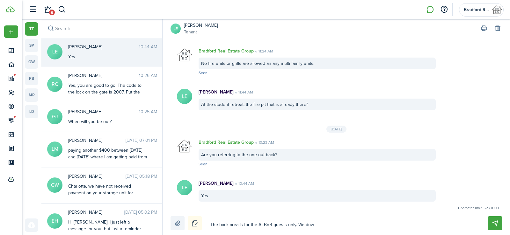
type textarea "The back area is for the AirBnB guests only. We dow"
type textarea "The back area is for the AirBnB guests only. We do"
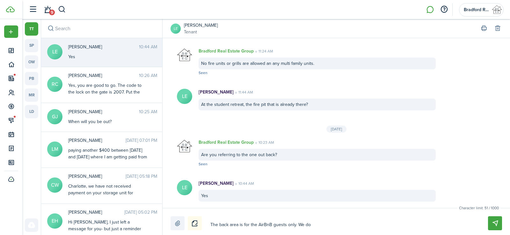
type textarea "The back area is for the AirBnB guests only. We do n"
type textarea "The back area is for the AirBnB guests only. We do no"
type textarea "The back area is for the AirBnB guests only. We do not"
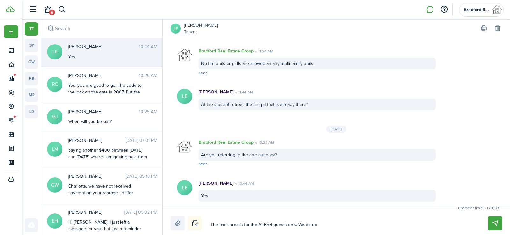
type textarea "The back area is for the AirBnB guests only. We do not"
type textarea "The back area is for the AirBnB guests only. We do not h"
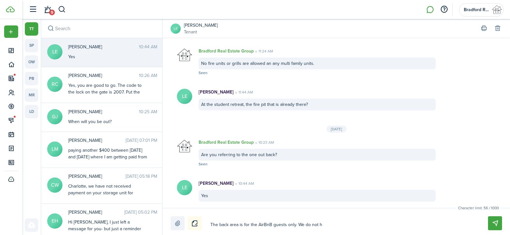
type textarea "The back area is for the AirBnB guests only. We do not ha"
type textarea "The back area is for the AirBnB guests only. We do not hav"
type textarea "The back area is for the AirBnB guests only. We do not have"
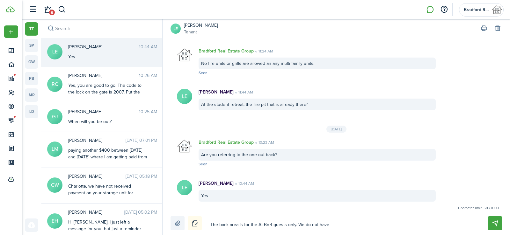
type textarea "The back area is for the AirBnB guests only. We do not have"
type textarea "The back area is for the AirBnB guests only. We do not have an"
type textarea "The back area is for the AirBnB guests only. We do not have any"
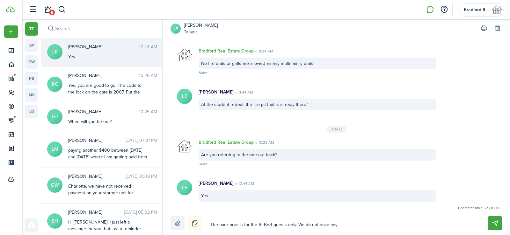
type textarea "The back area is for the AirBnB guests only. We do not have any"
type textarea "The back area is for the AirBnB guests only. We do not have any t"
type textarea "The back area is for the AirBnB guests only. We do not have any th"
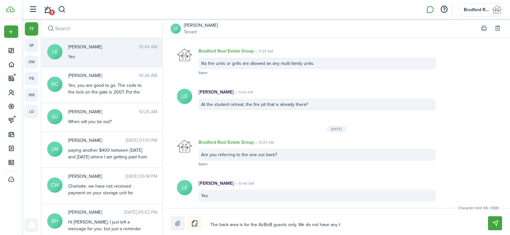
type textarea "The back area is for the AirBnB guests only. We do not have any th"
type textarea "The back area is for the AirBnB guests only. We do not have any thi"
type textarea "The back area is for the AirBnB guests only. We do not have any th"
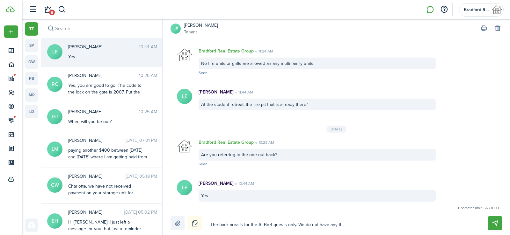
type textarea "The back area is for the AirBnB guests only. We do not have any t"
type textarea "The back area is for the AirBnB guests only. We do not have any"
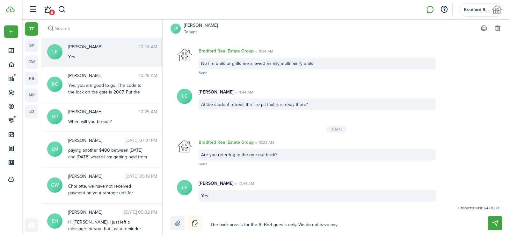
type textarea "The back area is for the AirBnB guests only. We do not have any"
type textarea "The back area is for the AirBnB guests only. We do not have anyt"
click at [496, 226] on button "Send" at bounding box center [495, 224] width 14 height 14
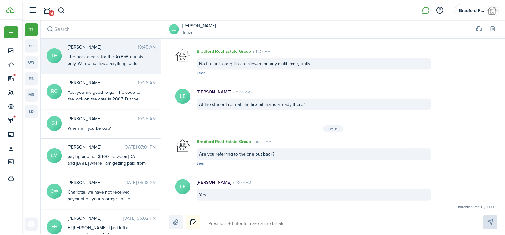
scroll to position [642, 0]
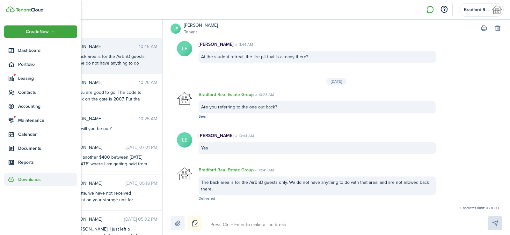
click at [14, 178] on div "Downloads" at bounding box center [40, 180] width 73 height 12
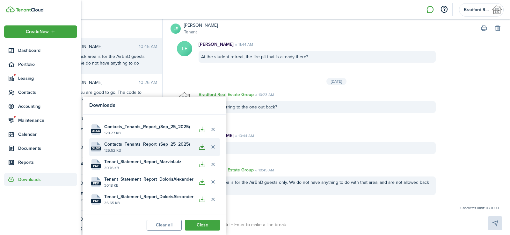
click at [203, 148] on button "button" at bounding box center [202, 147] width 11 height 11
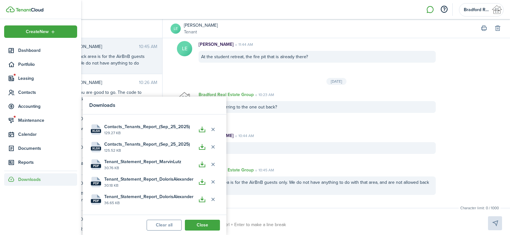
click at [95, 11] on header-wrapper "9 Bradford Real Estate Group" at bounding box center [264, 9] width 478 height 19
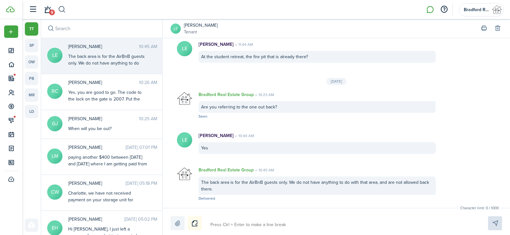
click at [61, 11] on button "button" at bounding box center [62, 9] width 8 height 11
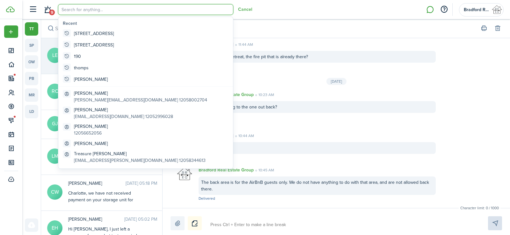
click at [69, 11] on input "search" at bounding box center [145, 9] width 175 height 11
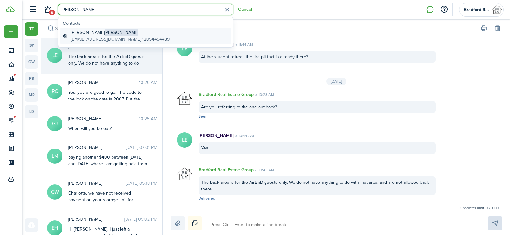
click at [99, 36] on global-search-item-description "[EMAIL_ADDRESS][DOMAIN_NAME] 12054454489" at bounding box center [120, 39] width 99 height 7
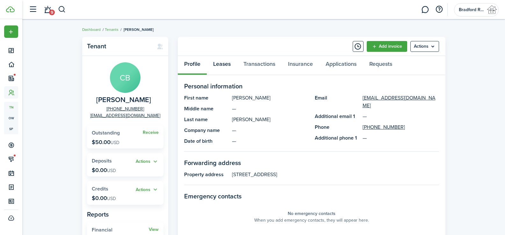
click at [221, 64] on link "Leases" at bounding box center [222, 65] width 30 height 19
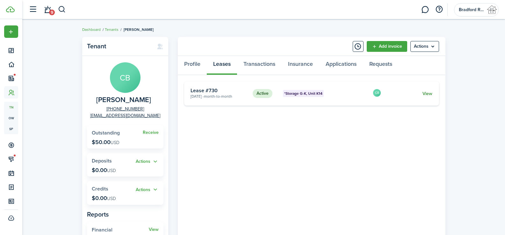
click at [424, 95] on link "View" at bounding box center [427, 93] width 10 height 7
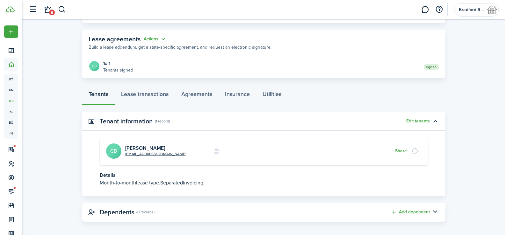
scroll to position [109, 0]
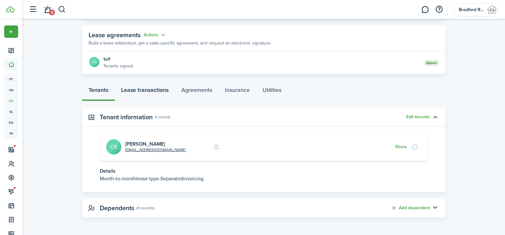
click at [140, 89] on link "Lease transactions" at bounding box center [145, 91] width 60 height 19
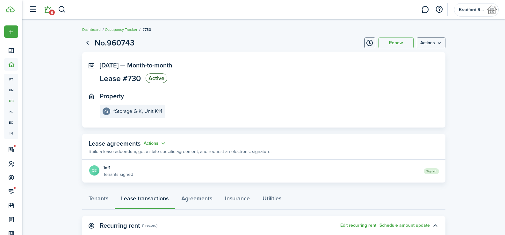
scroll to position [109, 0]
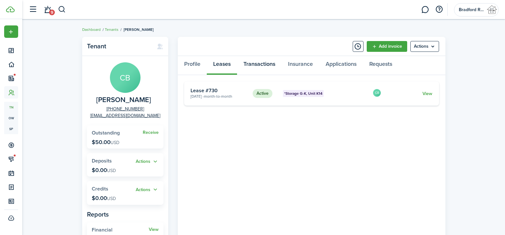
click at [253, 69] on link "Transactions" at bounding box center [259, 65] width 45 height 19
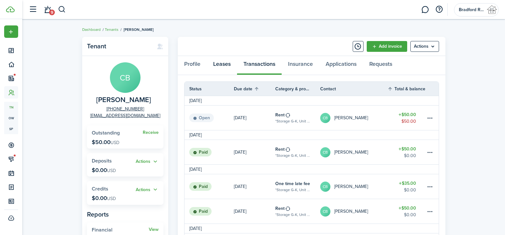
click at [225, 66] on link "Leases" at bounding box center [222, 65] width 30 height 19
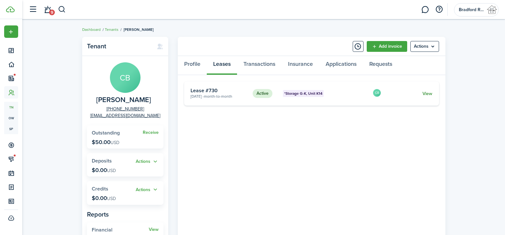
click at [426, 93] on link "View" at bounding box center [427, 93] width 10 height 7
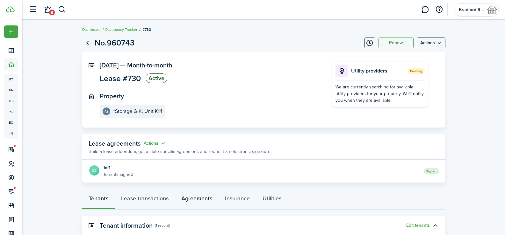
click at [202, 201] on link "Agreements" at bounding box center [197, 200] width 44 height 19
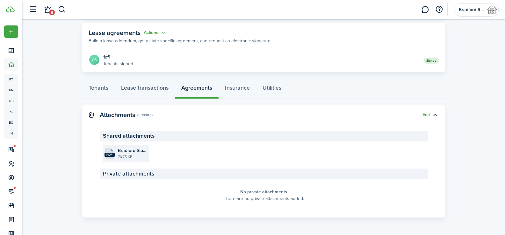
click at [137, 154] on file-size "70.75 KB" at bounding box center [133, 157] width 30 height 6
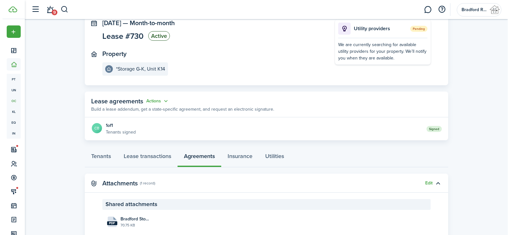
scroll to position [0, 0]
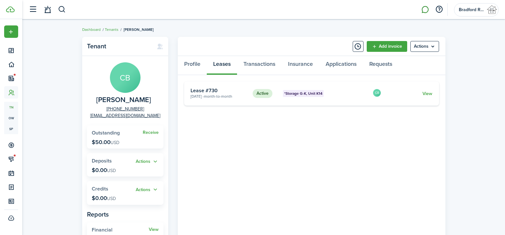
click at [421, 9] on link at bounding box center [425, 10] width 12 height 16
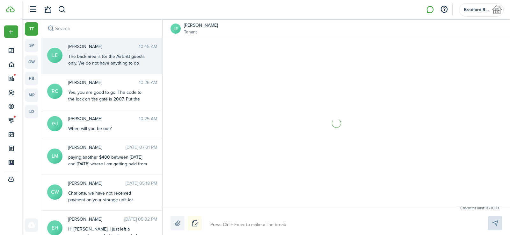
scroll to position [642, 0]
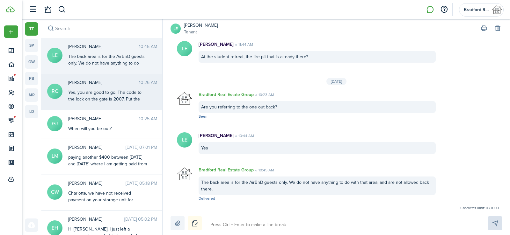
click at [94, 86] on div "Regina Crim 10:26 AM Yes, you are good to go. The code to the lock on the gate …" at bounding box center [112, 91] width 98 height 24
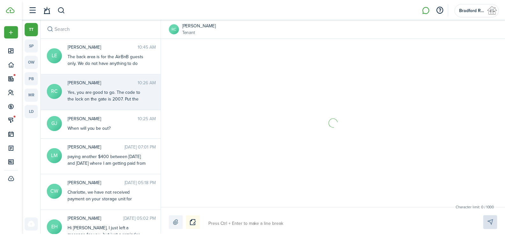
scroll to position [19, 0]
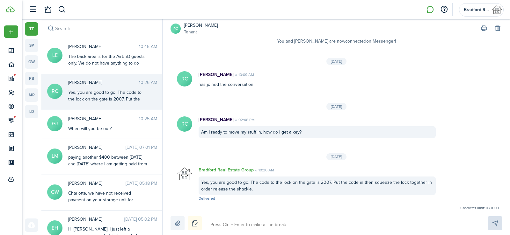
click at [192, 29] on small "Tenant" at bounding box center [201, 32] width 34 height 7
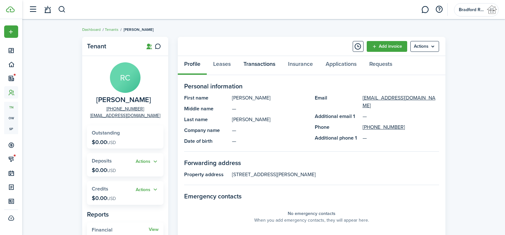
click at [258, 64] on link "Transactions" at bounding box center [259, 65] width 45 height 19
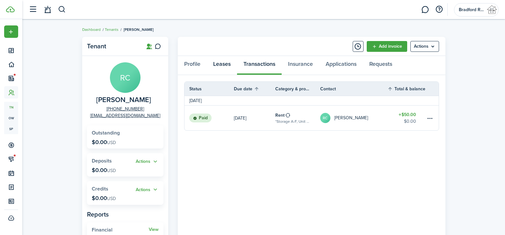
click at [227, 64] on link "Leases" at bounding box center [222, 65] width 30 height 19
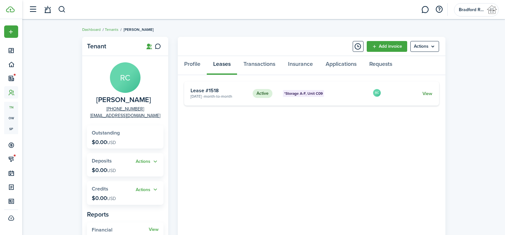
click at [429, 93] on link "View" at bounding box center [427, 93] width 10 height 7
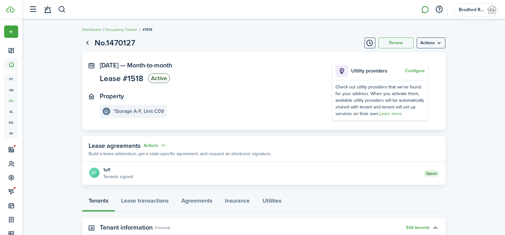
click at [426, 11] on link at bounding box center [425, 10] width 12 height 16
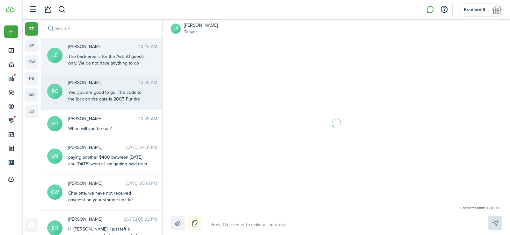
click at [113, 97] on div "Yes, you are good to go. The code to the lock on the gate is 2007. Put the code…" at bounding box center [108, 102] width 80 height 27
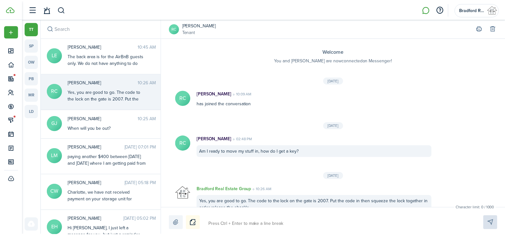
scroll to position [19, 0]
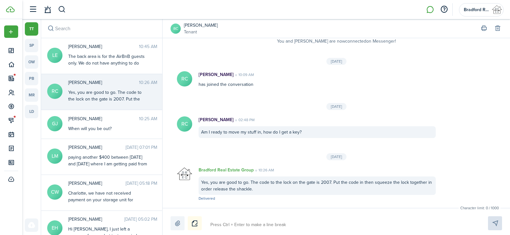
click at [277, 190] on div "Yes, you are good to go. The code to the lock on the gate is 2007. Put the code…" at bounding box center [316, 186] width 237 height 18
click at [193, 28] on link "[PERSON_NAME]" at bounding box center [201, 25] width 34 height 7
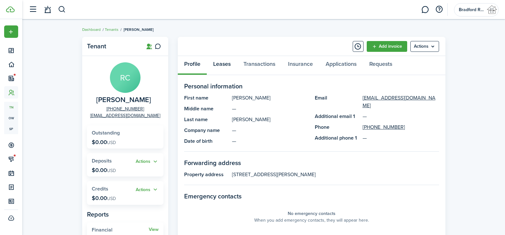
click at [224, 66] on link "Leases" at bounding box center [222, 65] width 30 height 19
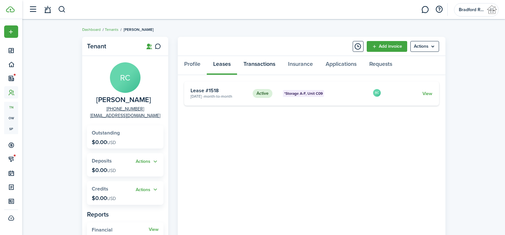
click at [261, 67] on link "Transactions" at bounding box center [259, 65] width 45 height 19
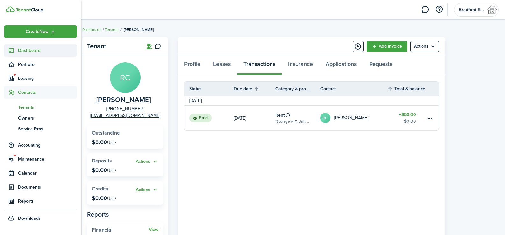
click at [16, 47] on sidebar-link-icon at bounding box center [11, 50] width 14 height 7
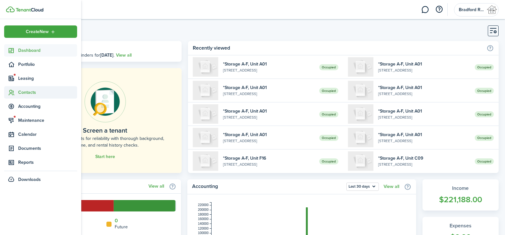
click at [16, 95] on sidebar-link-icon at bounding box center [11, 92] width 14 height 7
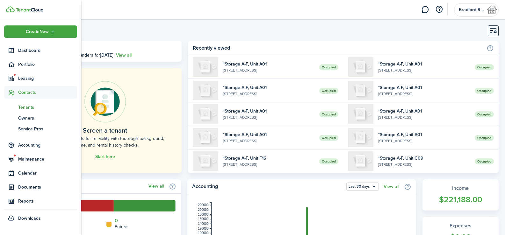
click at [15, 106] on span "tn" at bounding box center [11, 107] width 14 height 11
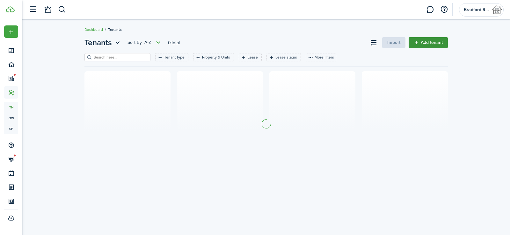
click at [414, 43] on link "Add tenant" at bounding box center [427, 42] width 39 height 11
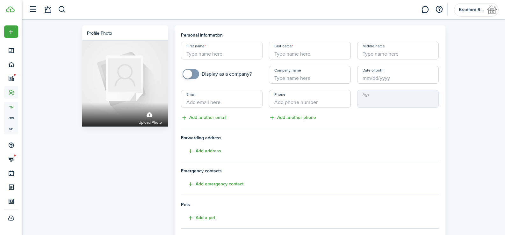
click at [232, 53] on input "First name" at bounding box center [222, 51] width 82 height 18
click at [280, 102] on input "+1" at bounding box center [310, 99] width 82 height 18
click at [231, 97] on input "Email" at bounding box center [222, 99] width 82 height 18
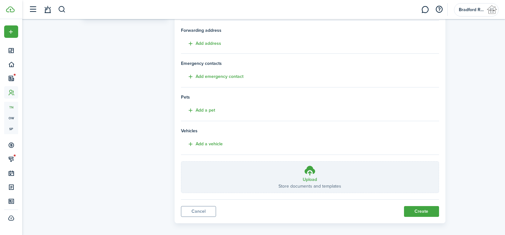
scroll to position [113, 0]
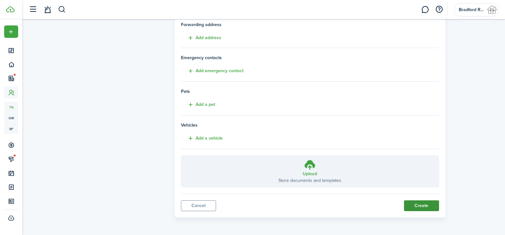
click at [427, 204] on button "Create" at bounding box center [421, 206] width 35 height 11
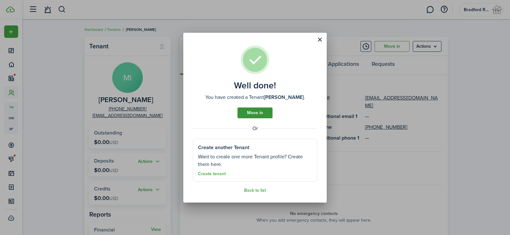
click at [269, 113] on link "Move in" at bounding box center [254, 113] width 35 height 11
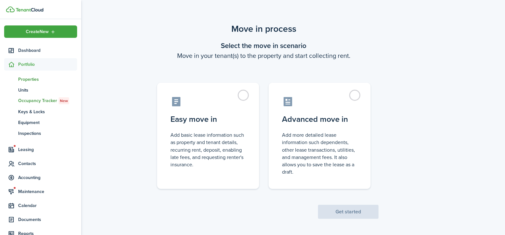
click at [24, 80] on span "Properties" at bounding box center [47, 79] width 59 height 7
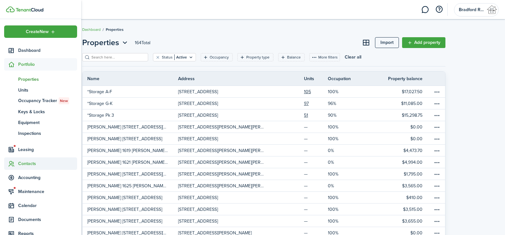
click at [23, 162] on span "Contacts" at bounding box center [47, 164] width 59 height 7
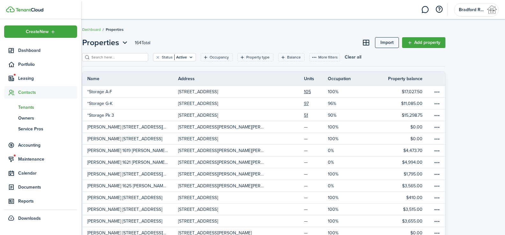
click at [31, 104] on span "Tenants" at bounding box center [47, 107] width 59 height 7
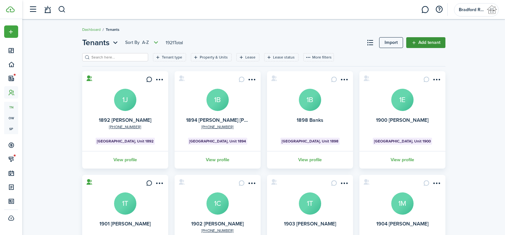
click at [423, 41] on link "Add tenant" at bounding box center [425, 42] width 39 height 11
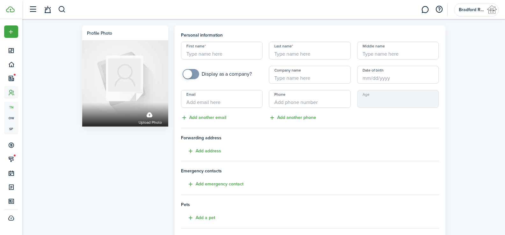
click at [219, 56] on input "First name" at bounding box center [222, 51] width 82 height 18
drag, startPoint x: 188, startPoint y: 54, endPoint x: 171, endPoint y: 59, distance: 17.3
click at [171, 59] on div "Personal information First name cherish Last name Roodhouse Middle name Display…" at bounding box center [309, 178] width 277 height 306
click at [224, 103] on input "Email" at bounding box center [222, 99] width 82 height 18
click at [256, 156] on tenant-form "Personal information First name Cherish Last name Roodhouse Middle name Display…" at bounding box center [310, 166] width 258 height 269
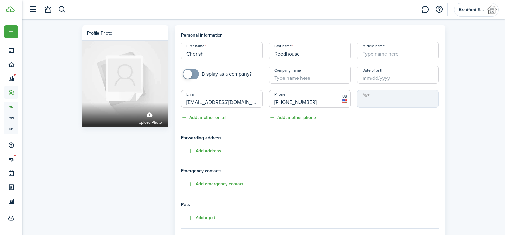
scroll to position [113, 0]
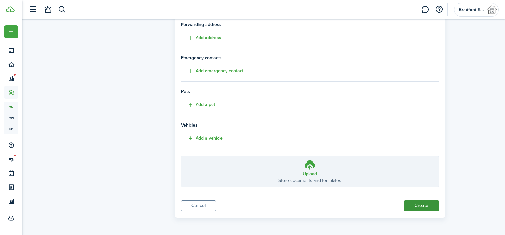
click at [424, 202] on button "Create" at bounding box center [421, 206] width 35 height 11
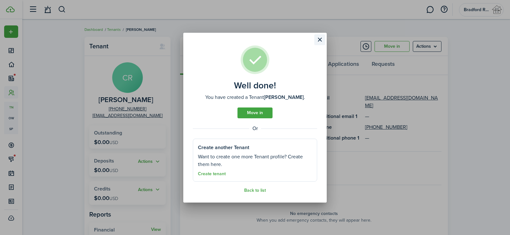
click at [321, 39] on button "Close modal" at bounding box center [319, 39] width 11 height 11
